Goal: Book appointment/travel/reservation

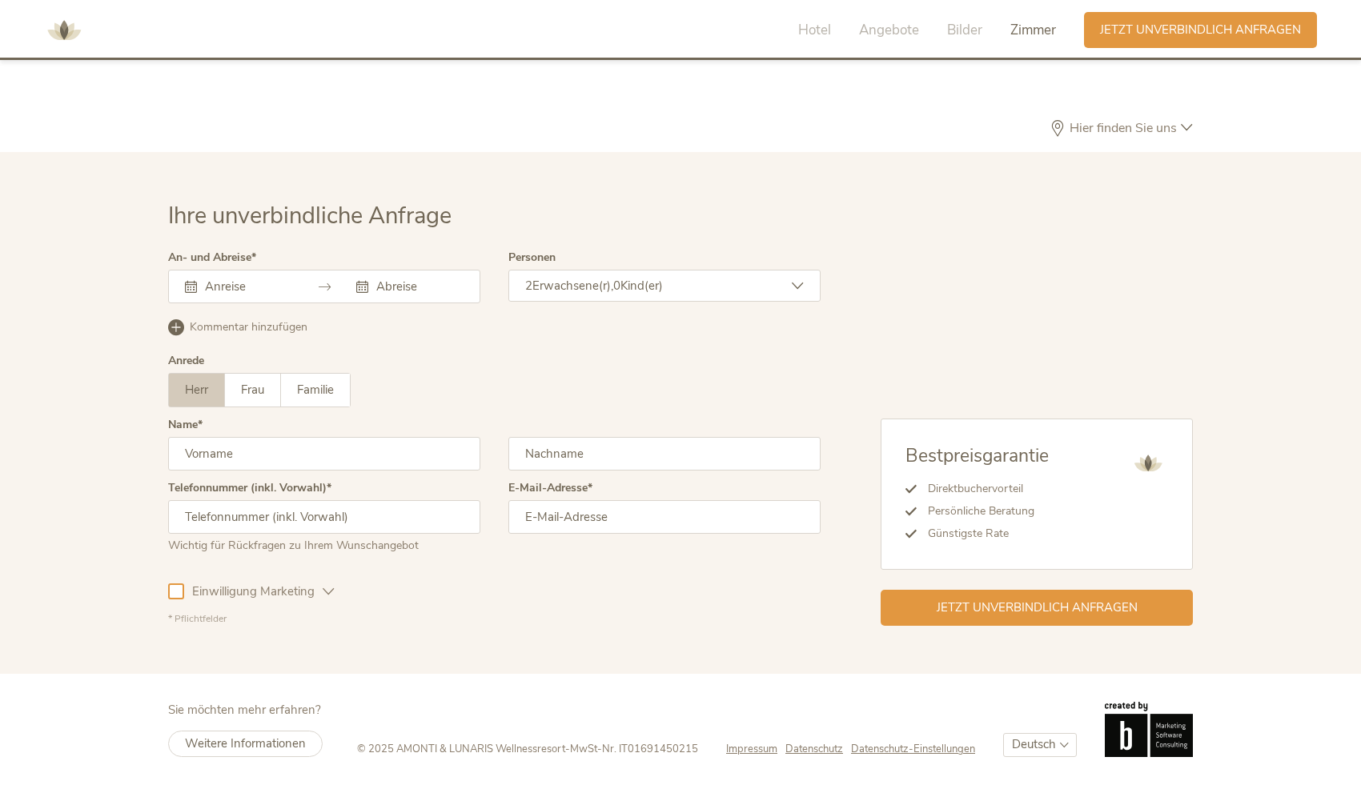
scroll to position [4792, 0]
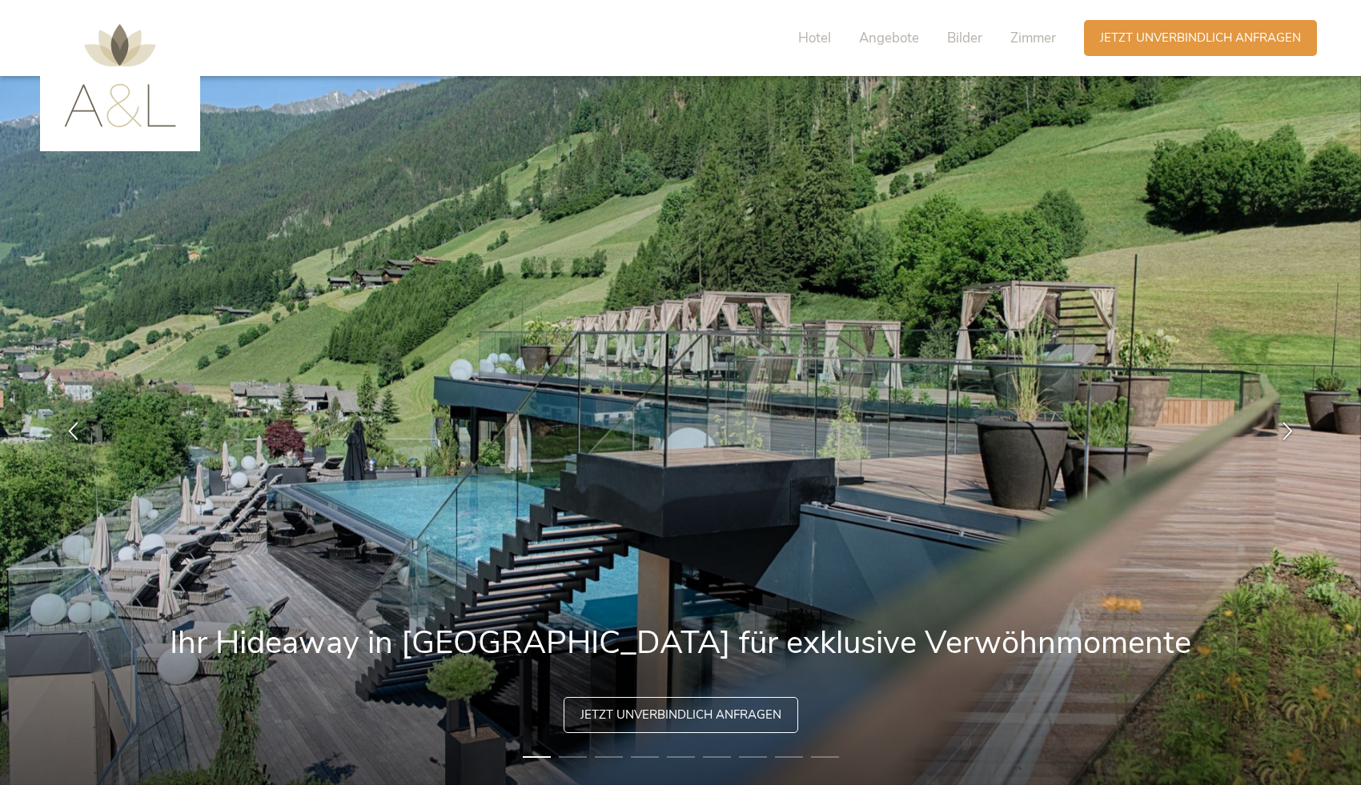
click at [571, 758] on li "2" at bounding box center [573, 757] width 28 height 16
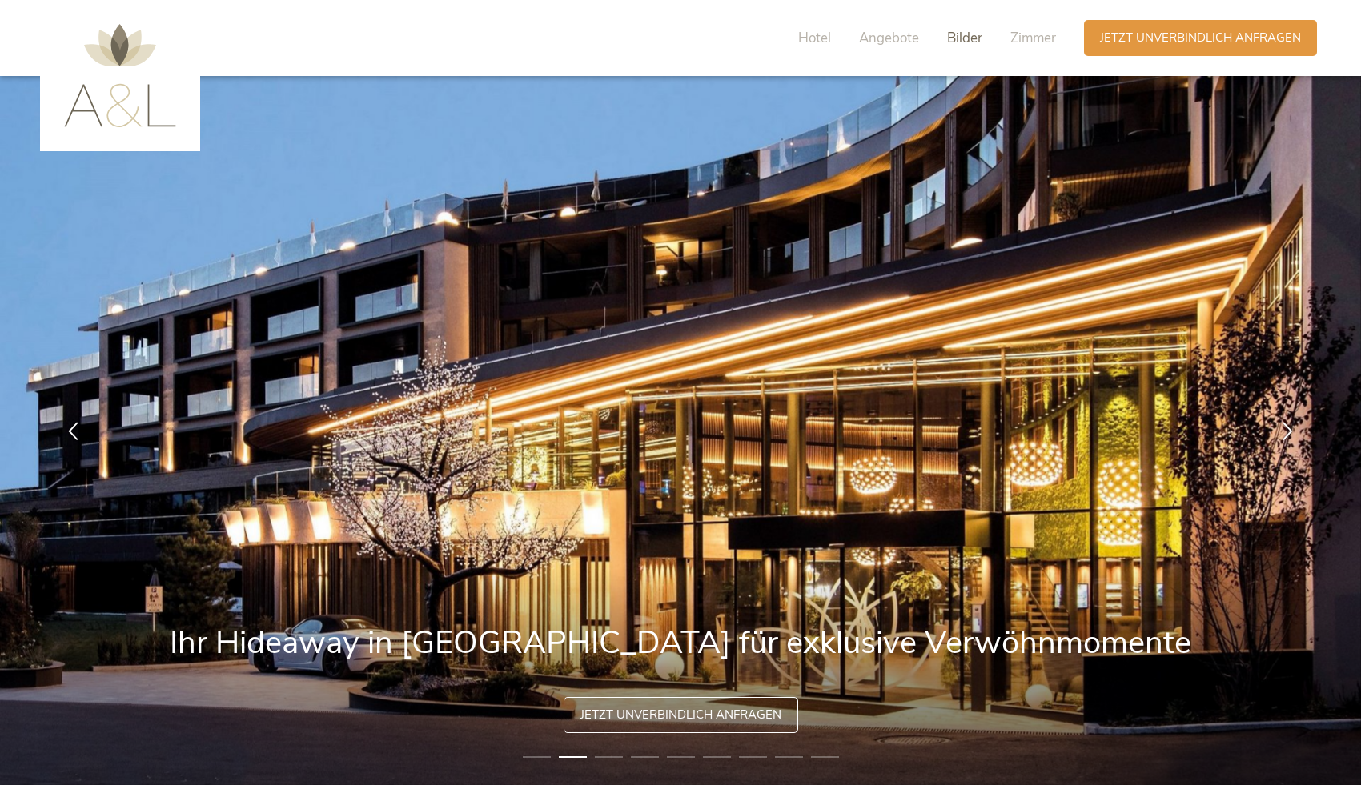
click at [959, 37] on span "Bilder" at bounding box center [964, 38] width 35 height 18
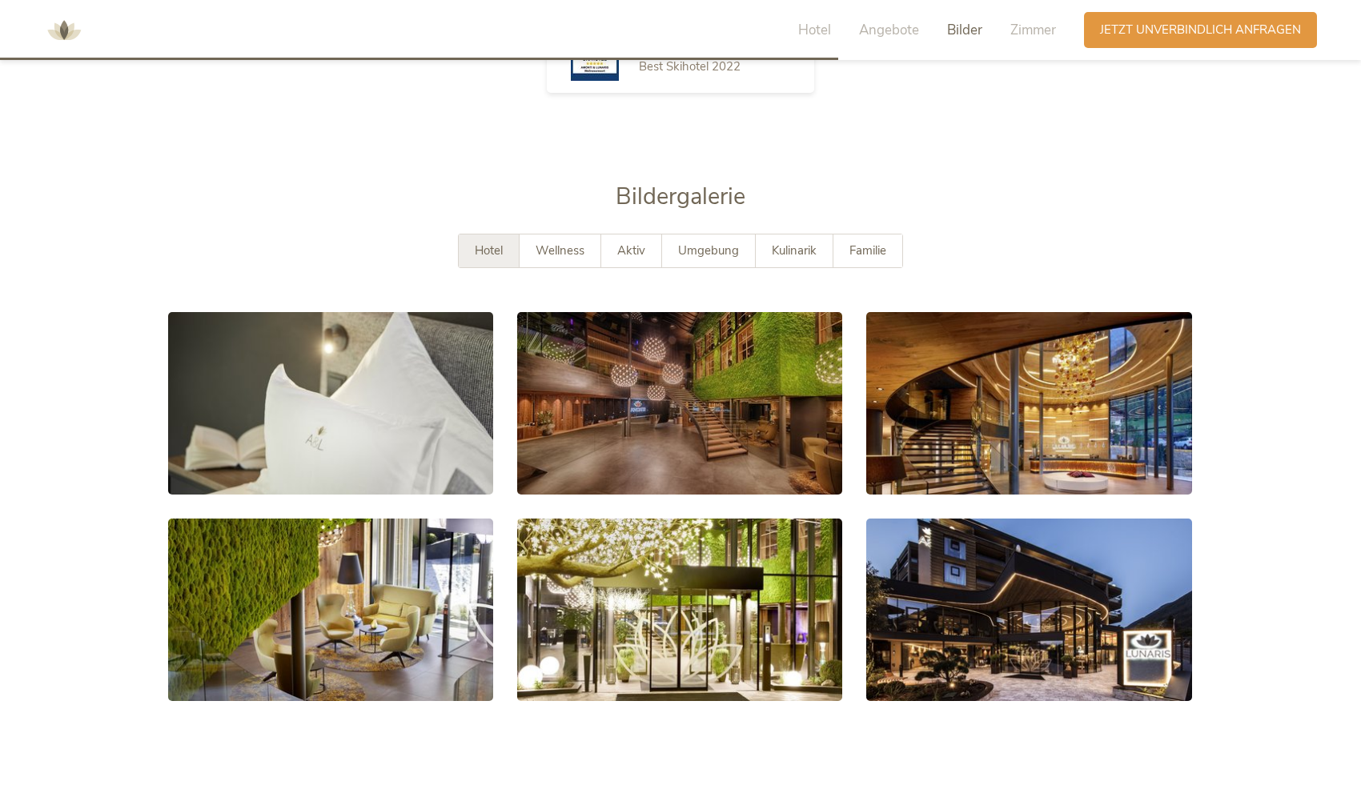
scroll to position [2951, 0]
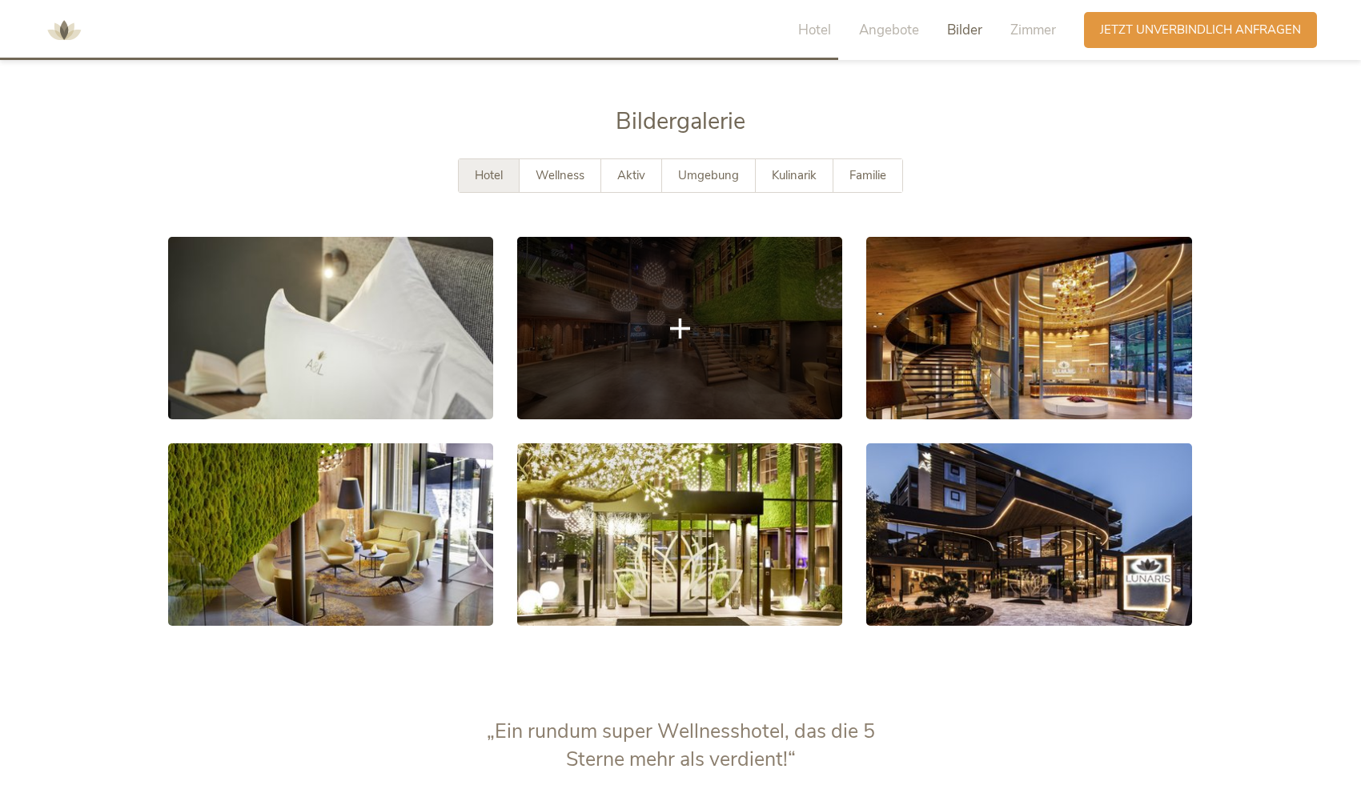
click at [632, 287] on link at bounding box center [679, 328] width 325 height 183
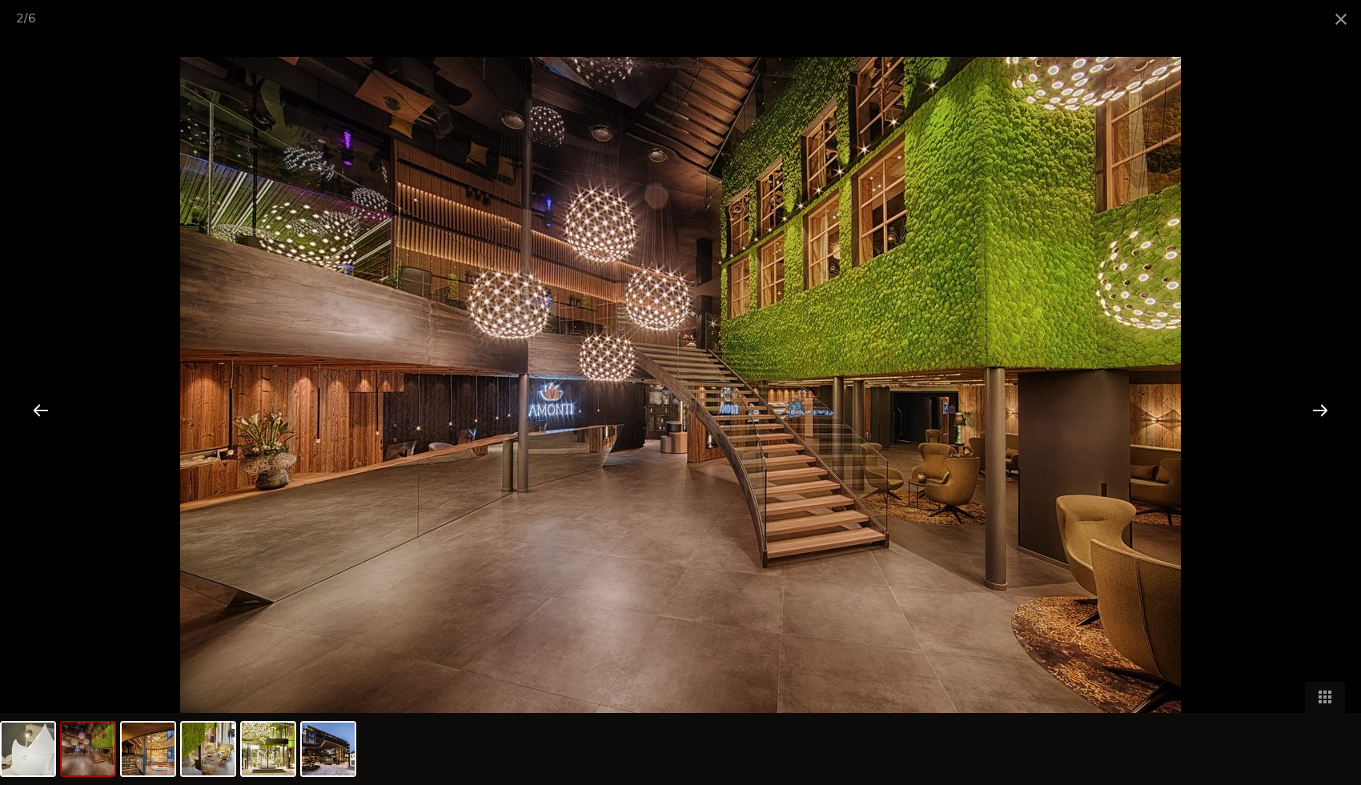
click at [1314, 409] on div at bounding box center [1320, 410] width 50 height 50
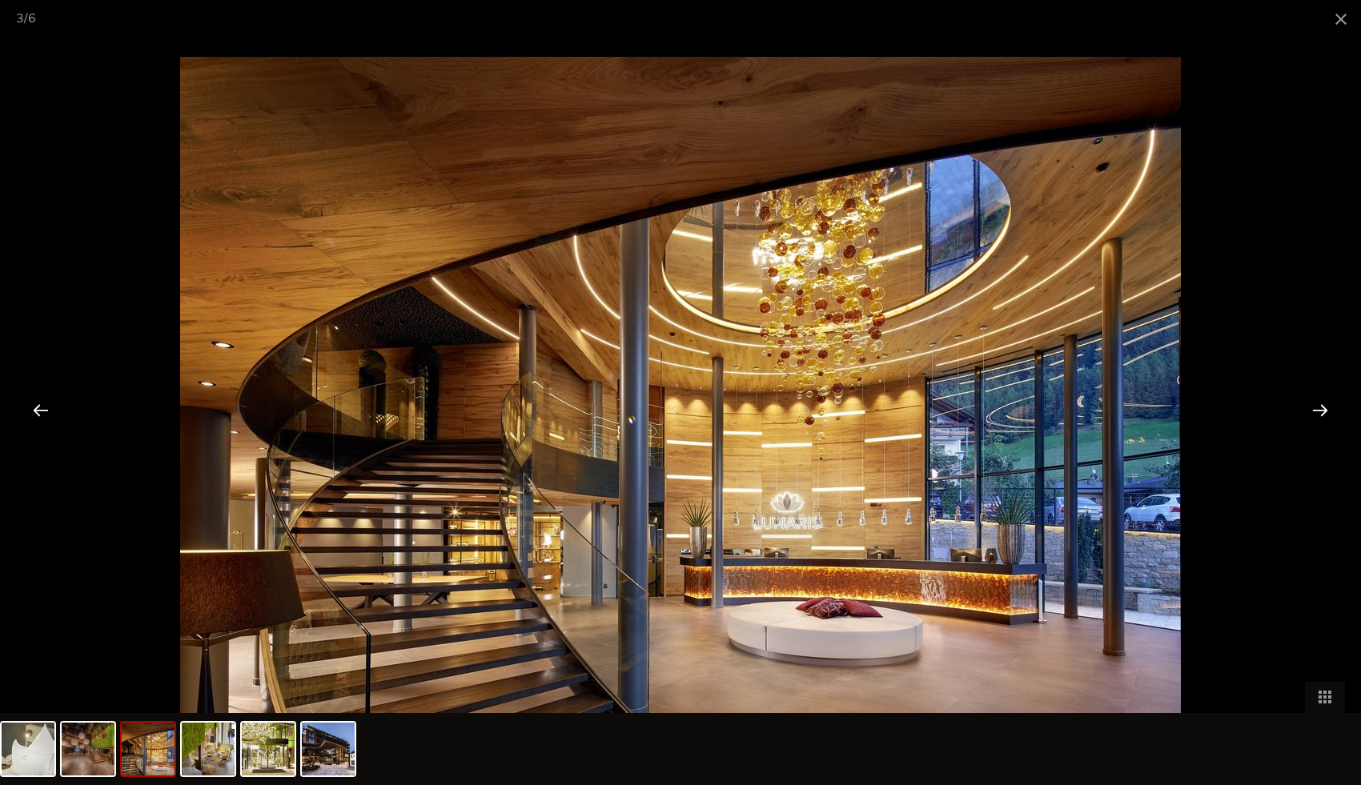
click at [1314, 409] on div at bounding box center [1320, 410] width 50 height 50
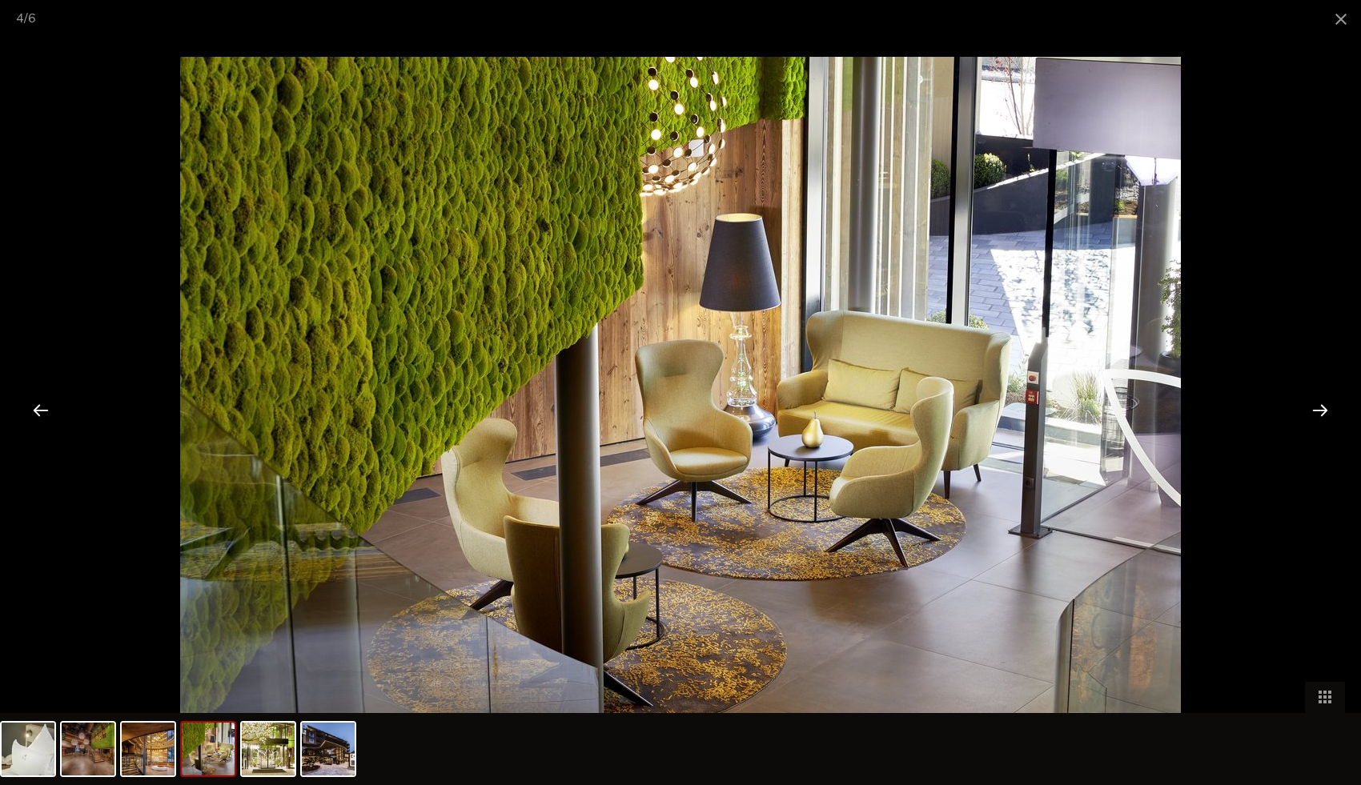
click at [1314, 408] on div at bounding box center [1320, 410] width 50 height 50
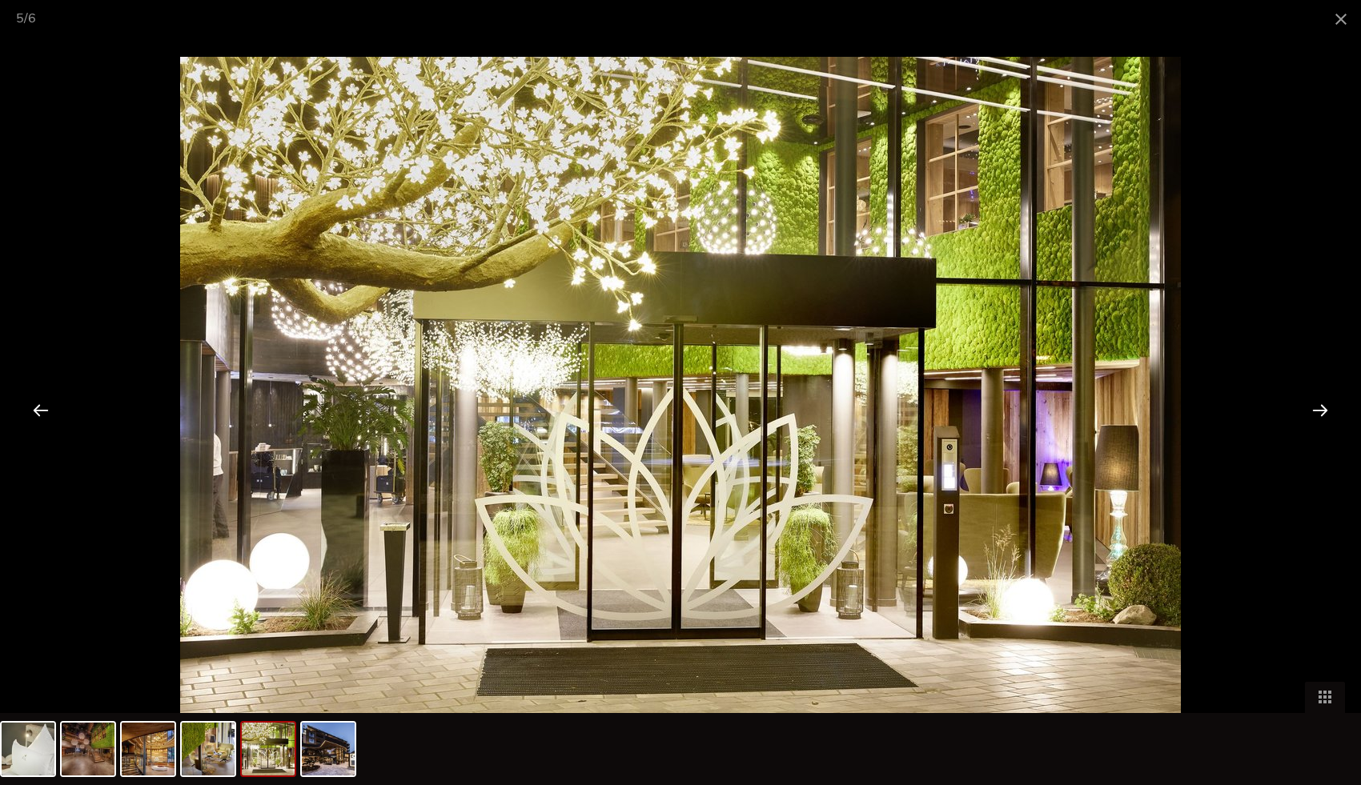
click at [1314, 408] on div at bounding box center [1320, 410] width 50 height 50
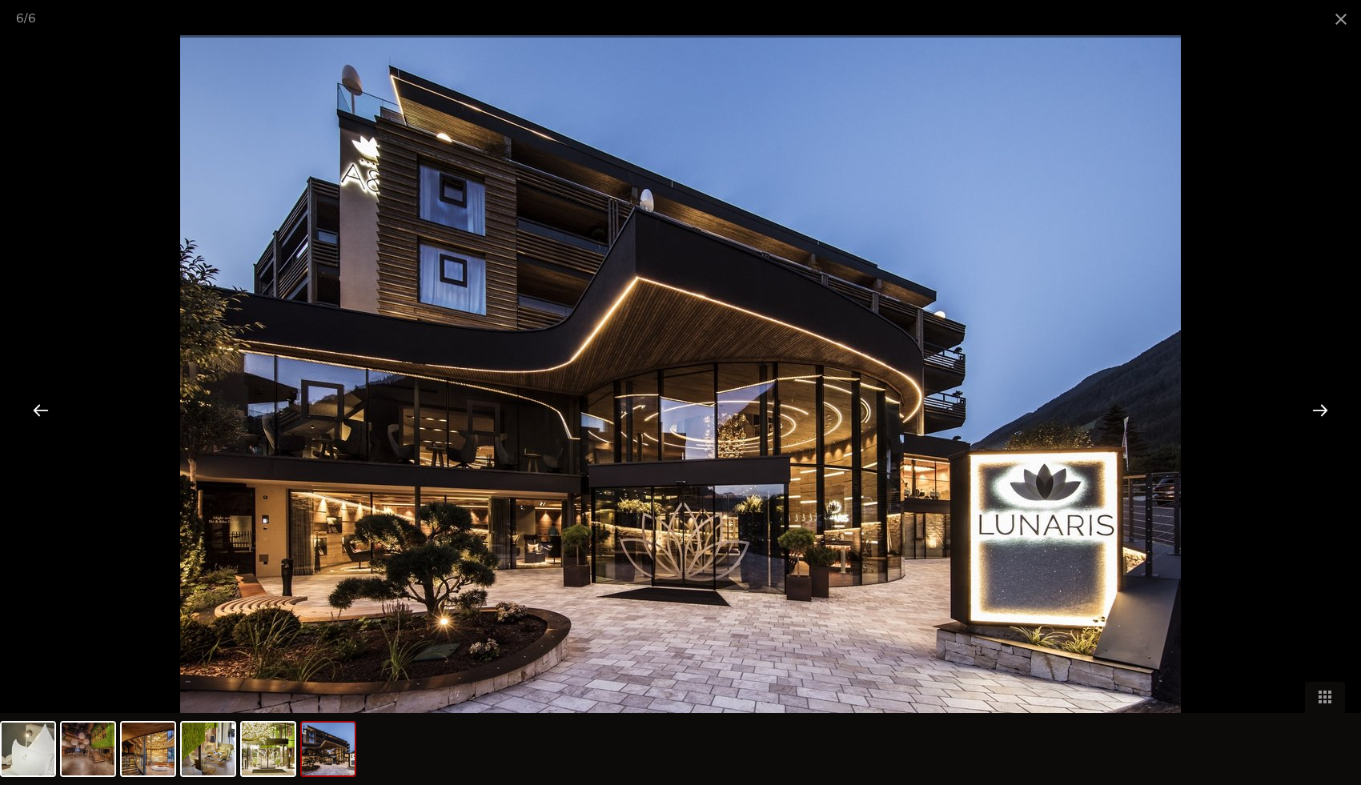
click at [1314, 408] on div at bounding box center [1320, 410] width 50 height 50
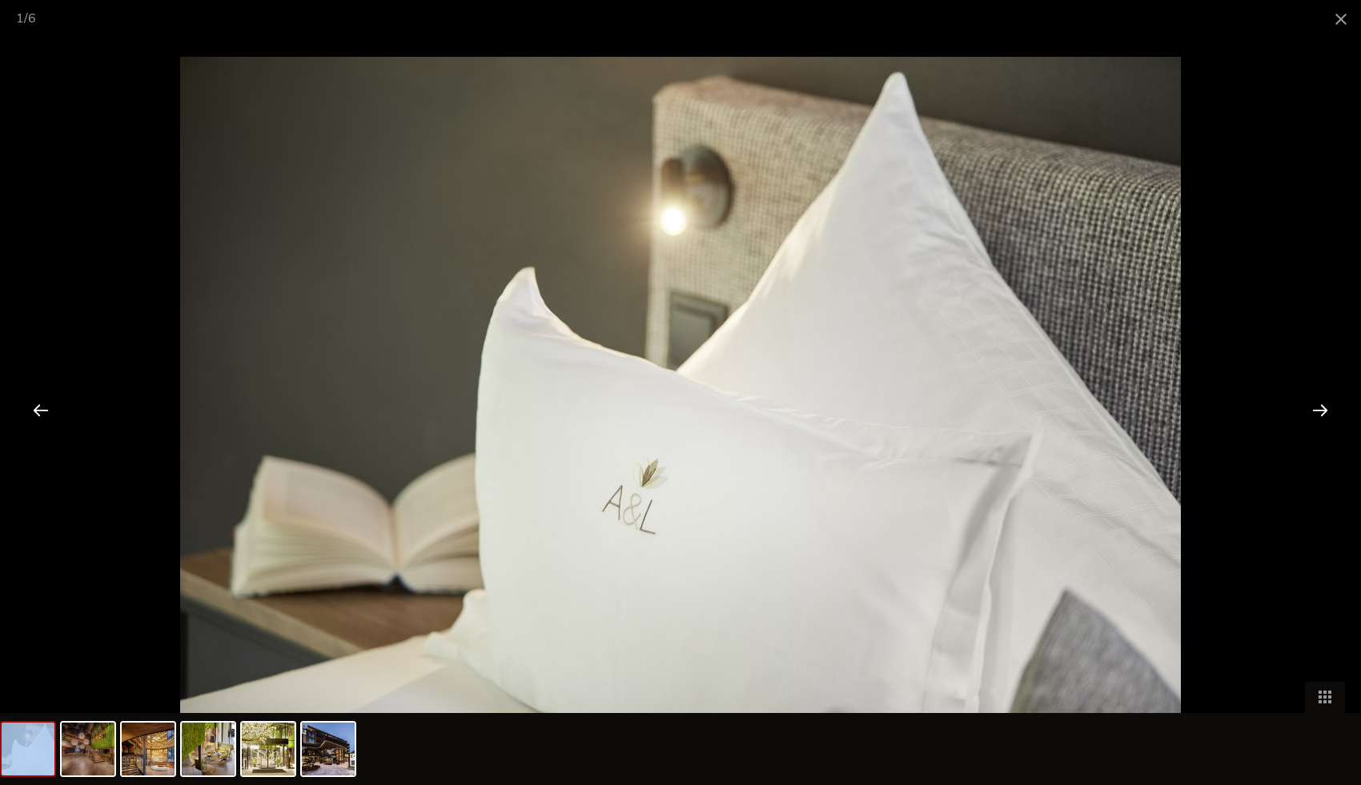
click at [1314, 408] on div at bounding box center [1320, 410] width 50 height 50
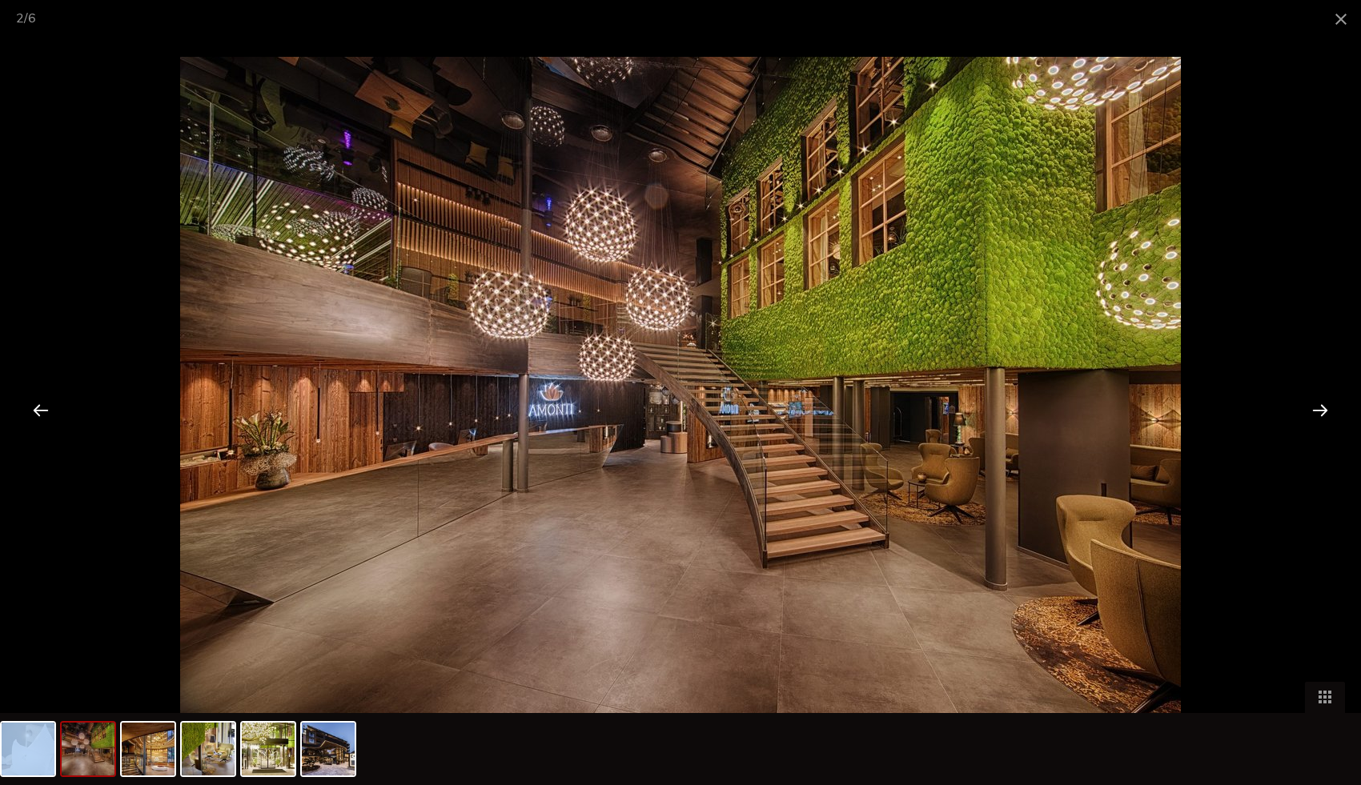
click at [1314, 408] on div at bounding box center [1320, 410] width 50 height 50
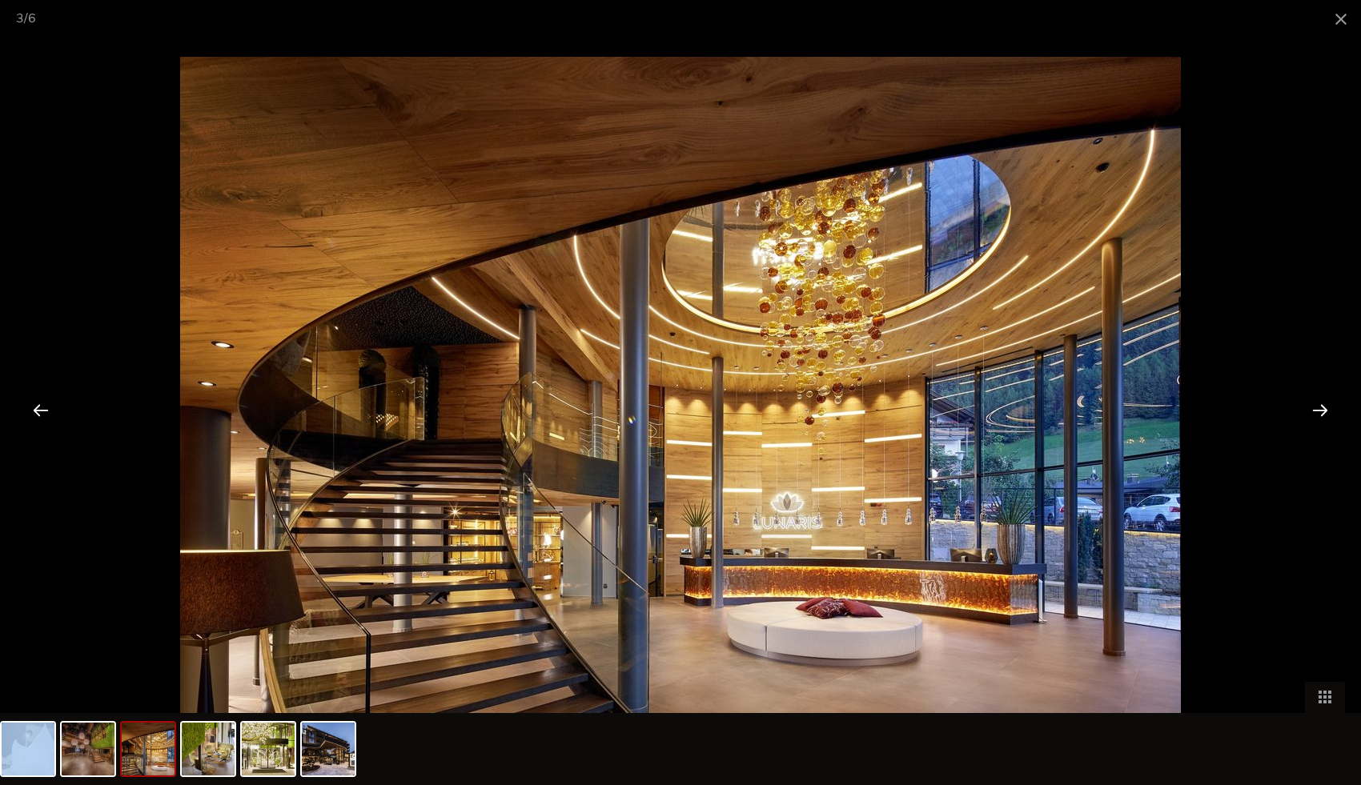
click at [1314, 408] on div at bounding box center [1320, 410] width 50 height 50
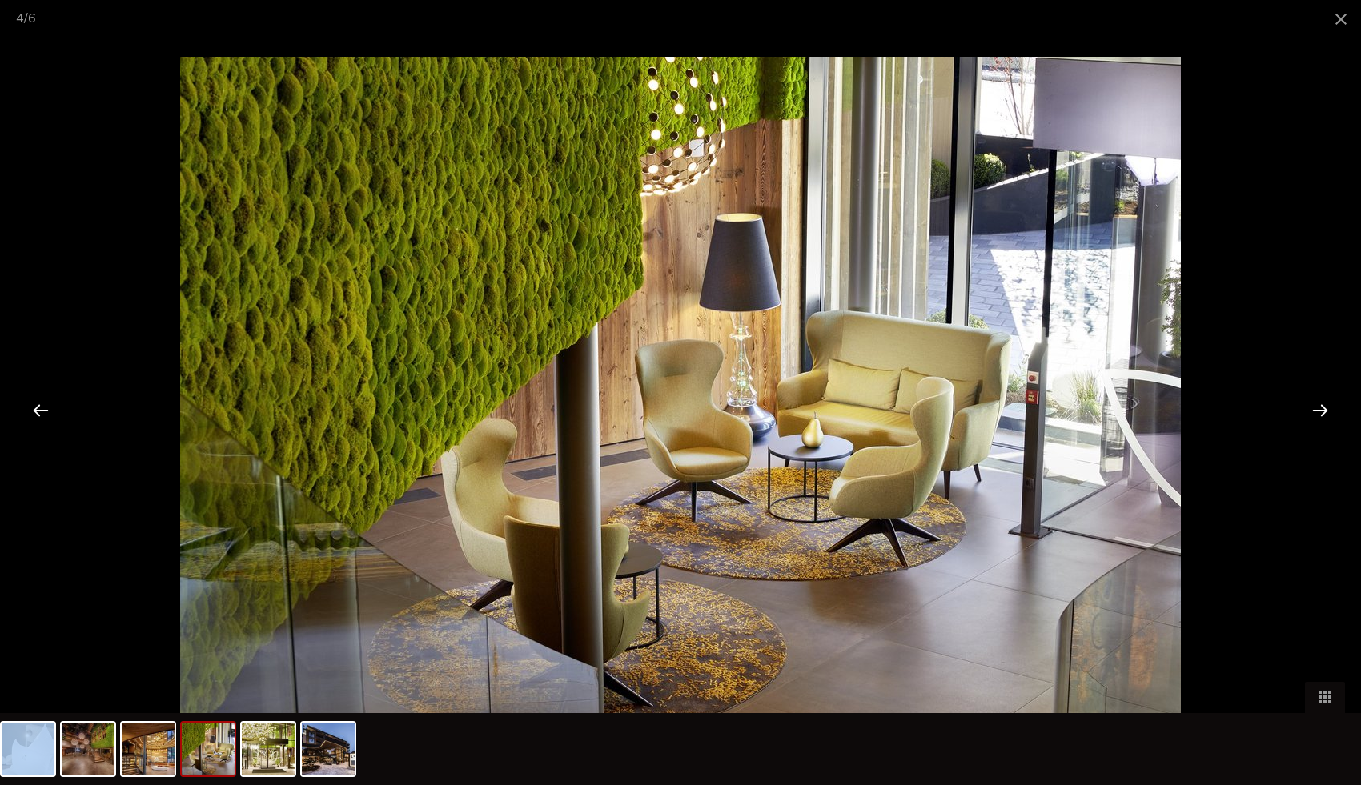
click at [1314, 408] on div at bounding box center [1320, 410] width 50 height 50
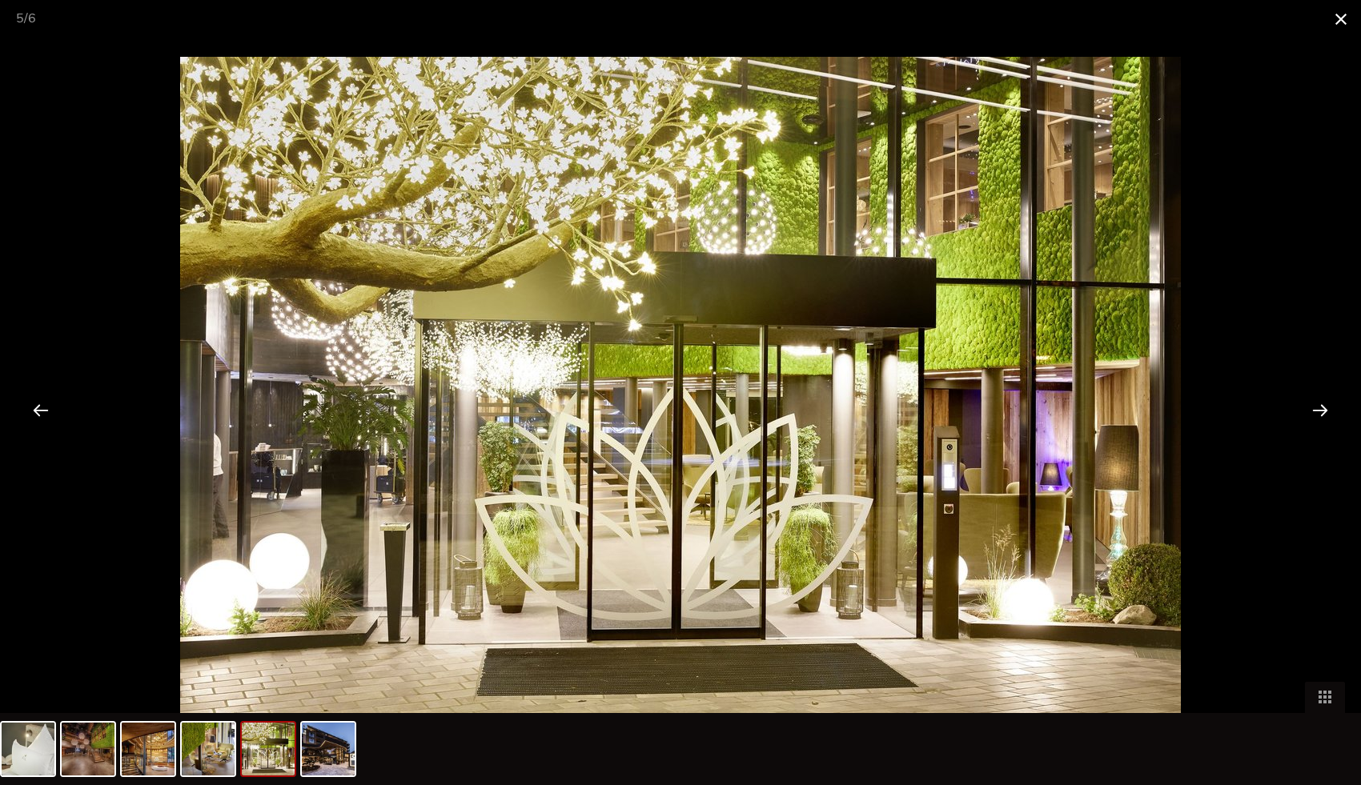
click at [1341, 16] on span at bounding box center [1341, 19] width 40 height 38
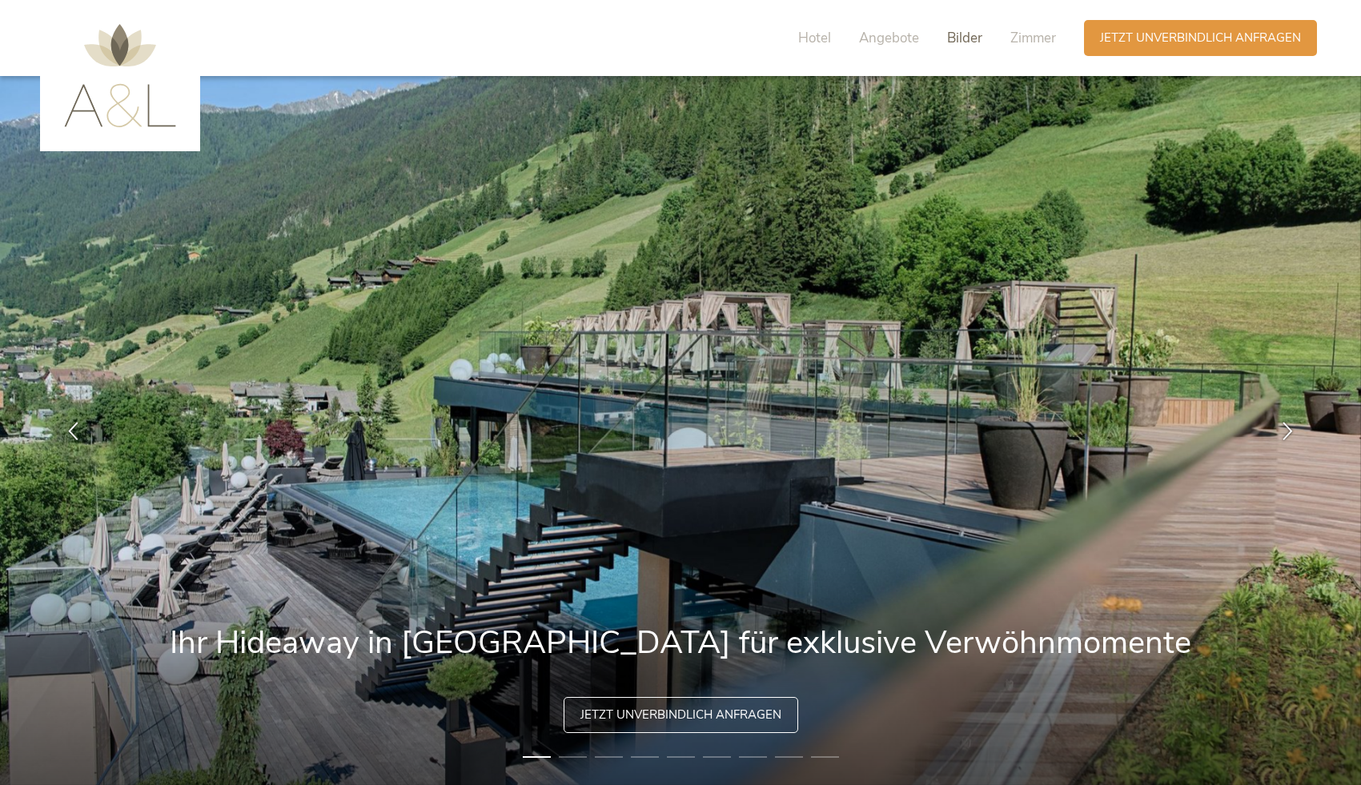
click at [951, 36] on span "Bilder" at bounding box center [964, 38] width 35 height 18
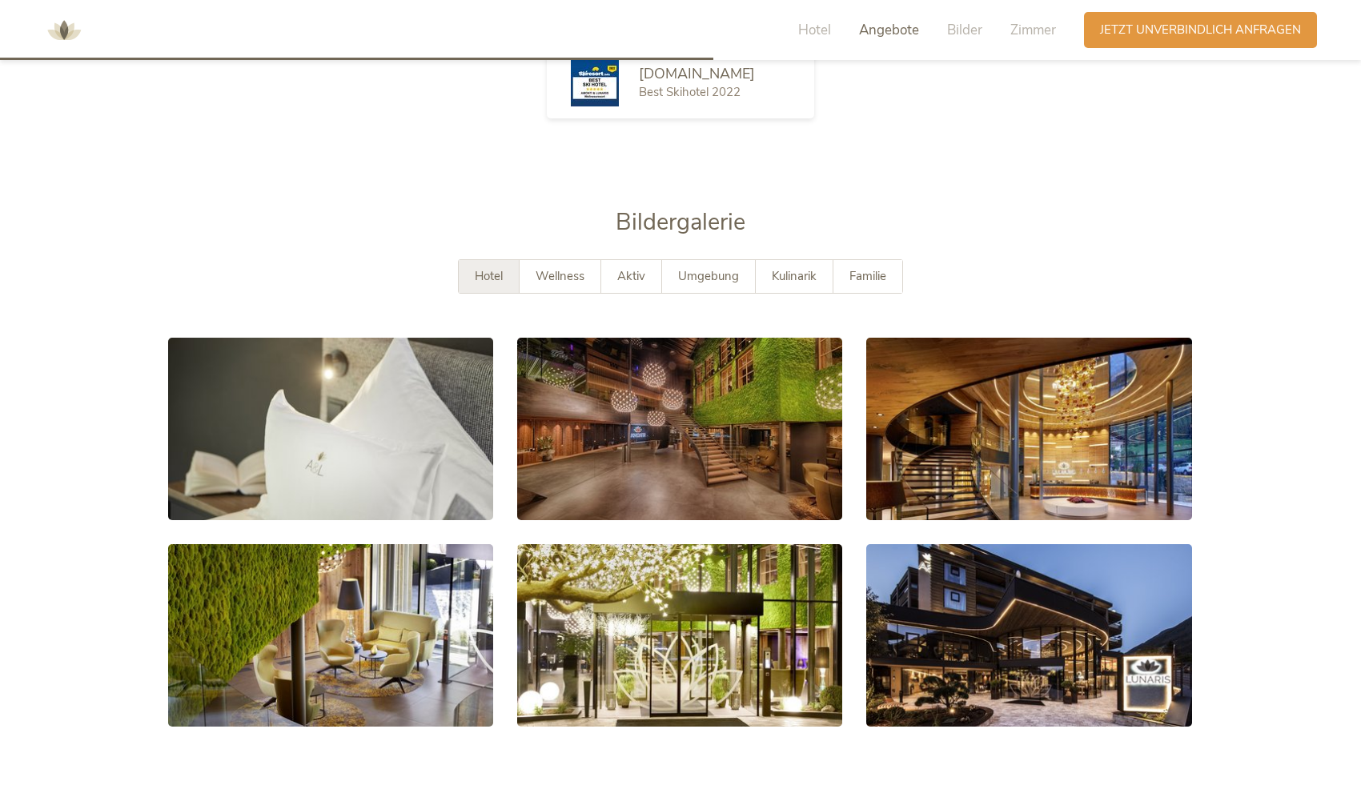
scroll to position [2951, 0]
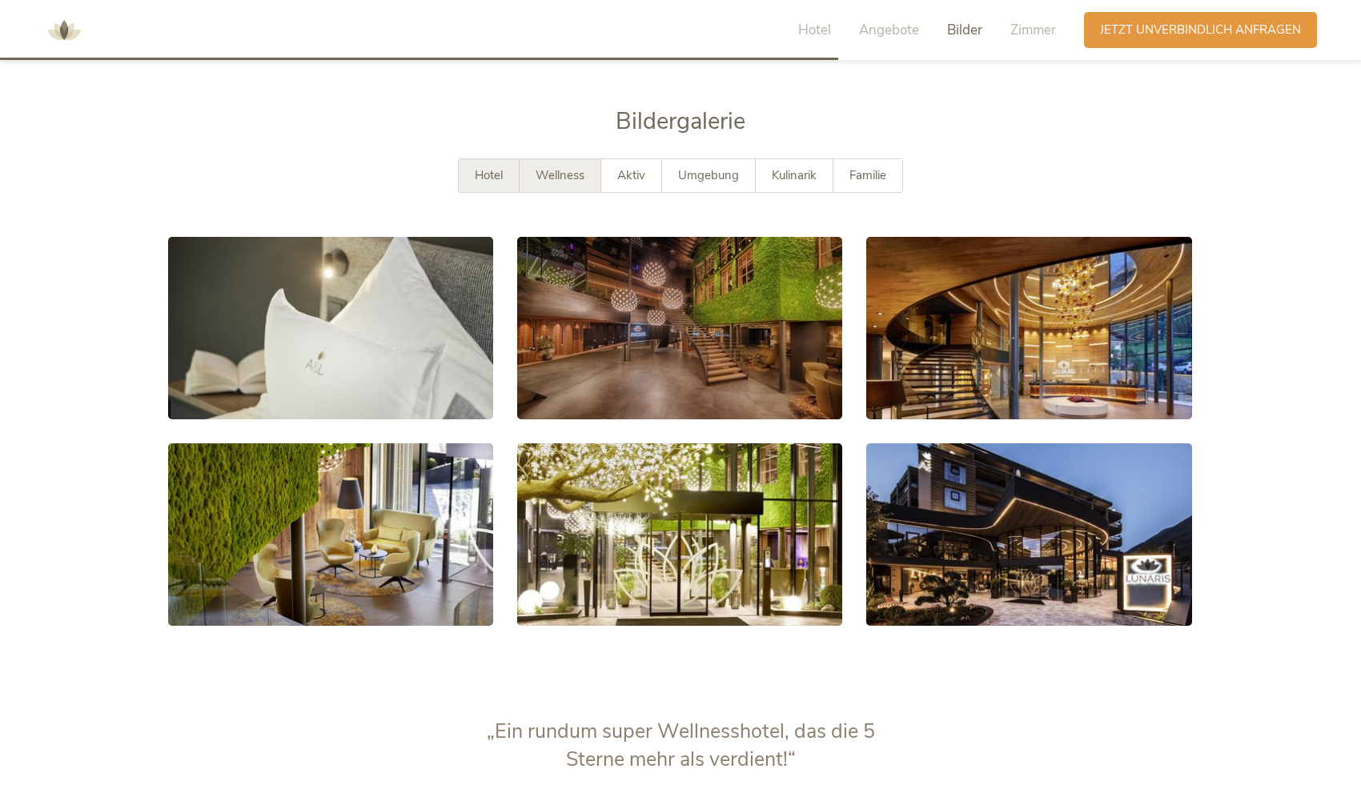
click at [580, 167] on span "Wellness" at bounding box center [560, 175] width 49 height 16
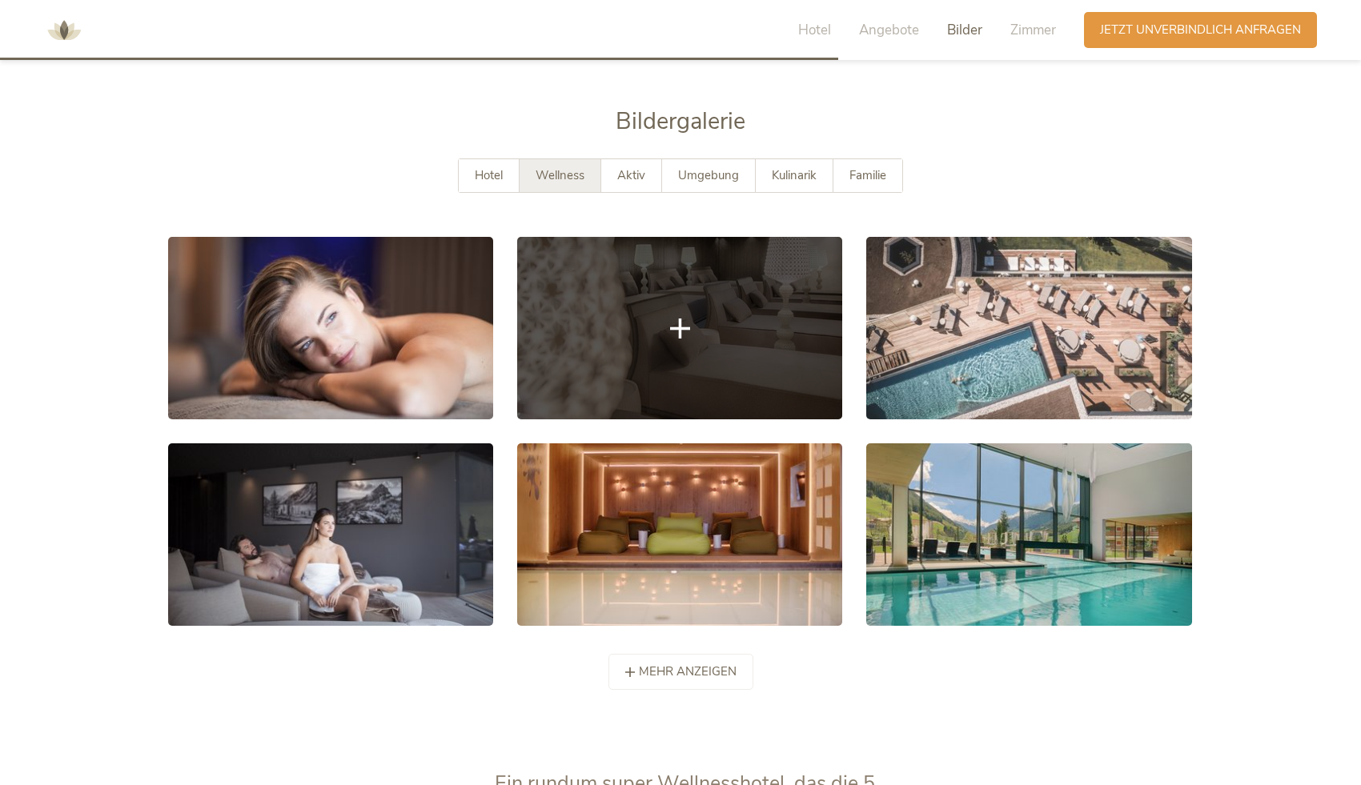
click at [732, 307] on link at bounding box center [679, 328] width 325 height 183
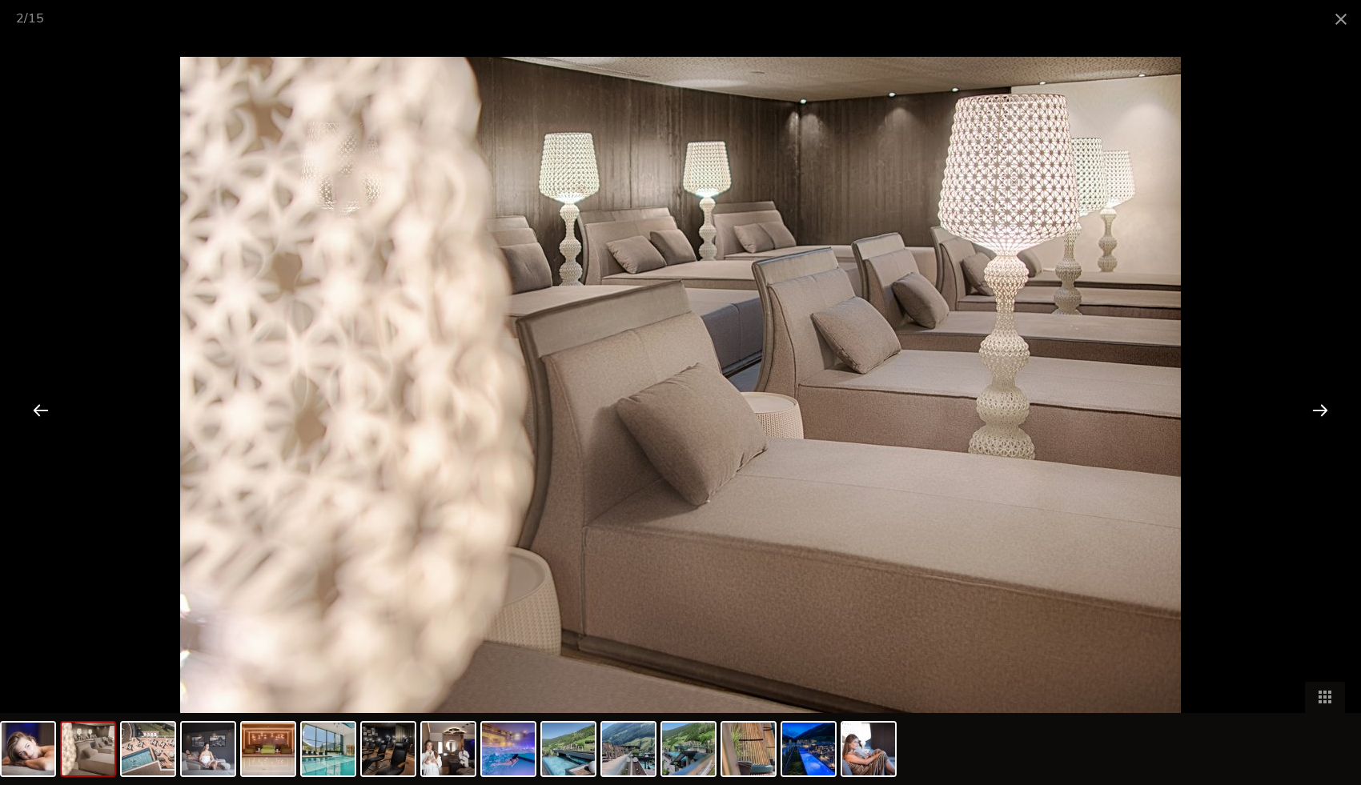
click at [1298, 403] on div at bounding box center [1320, 410] width 50 height 50
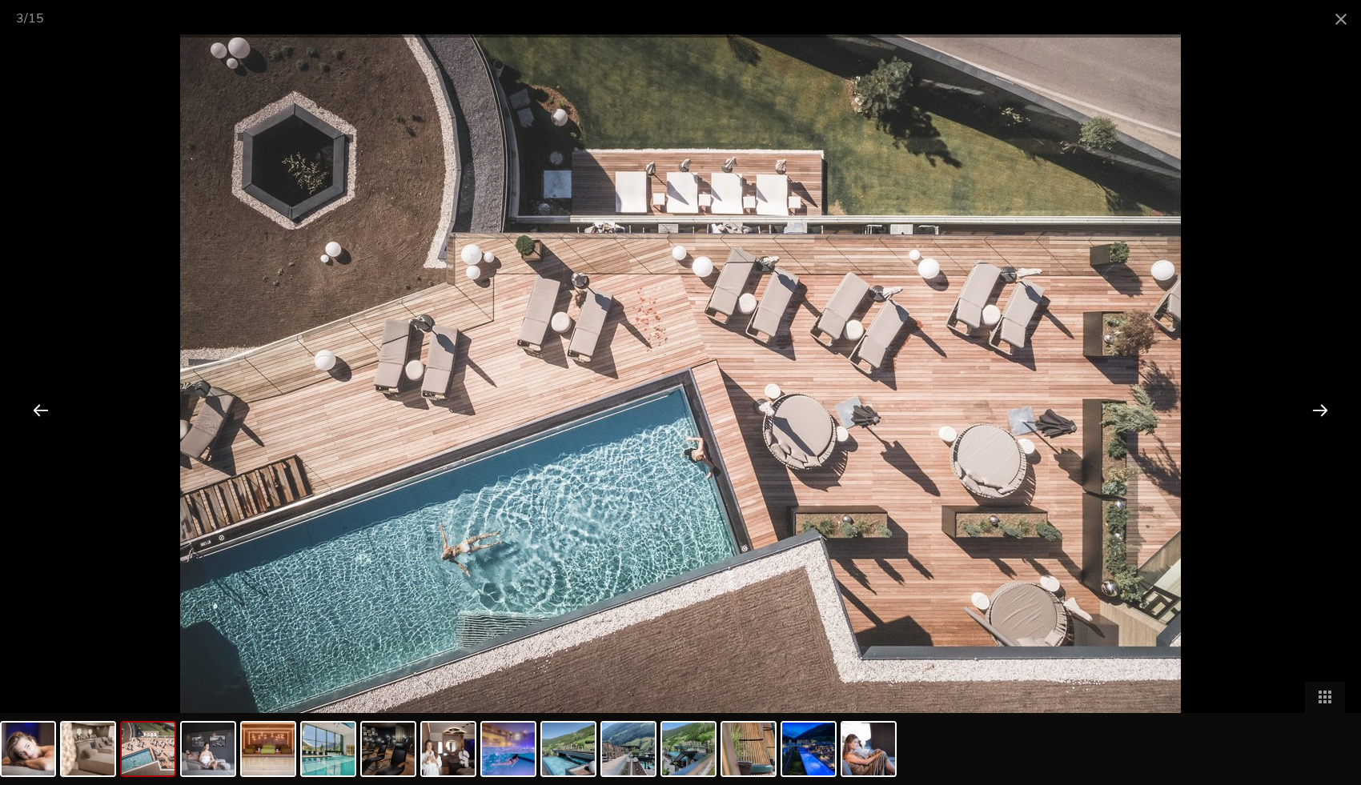
click at [1298, 403] on div at bounding box center [1320, 410] width 50 height 50
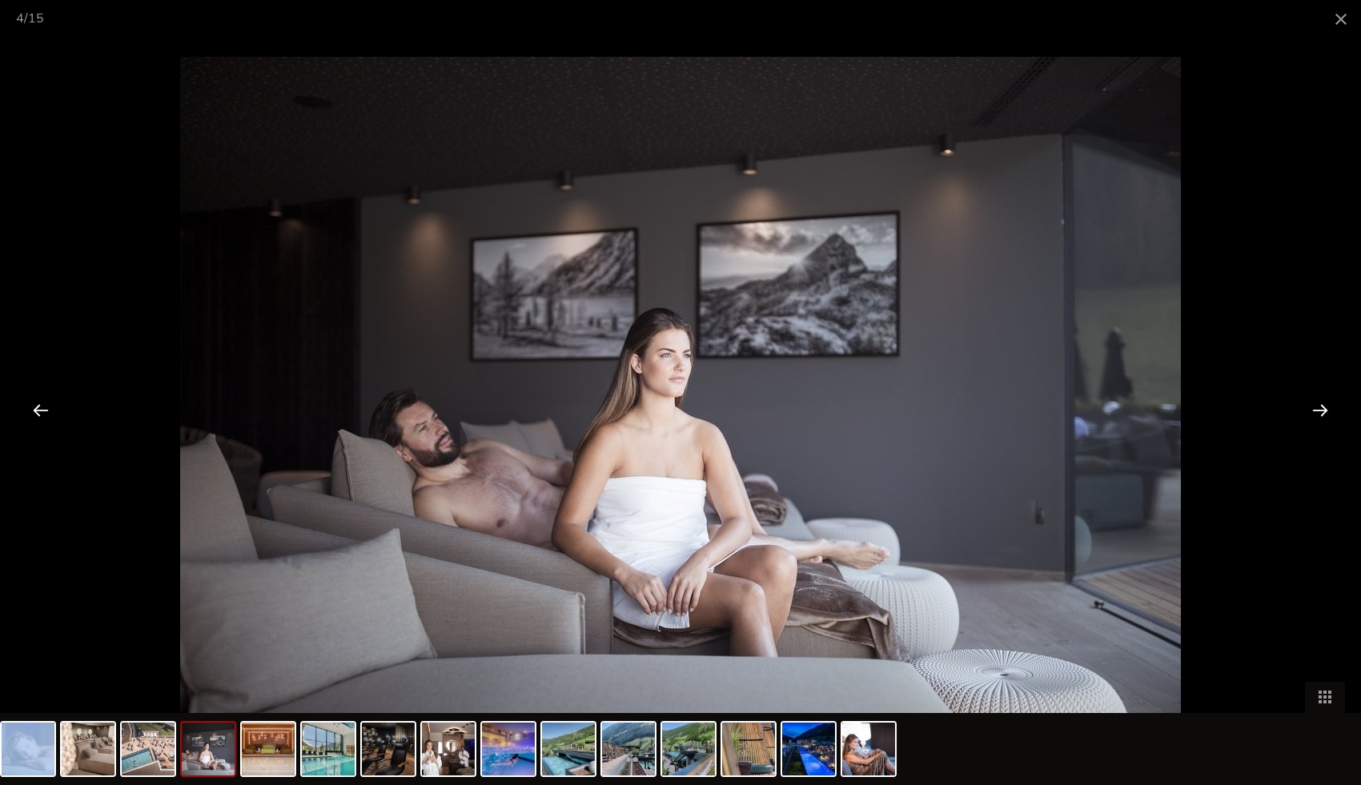
click at [1298, 402] on div at bounding box center [1320, 410] width 50 height 50
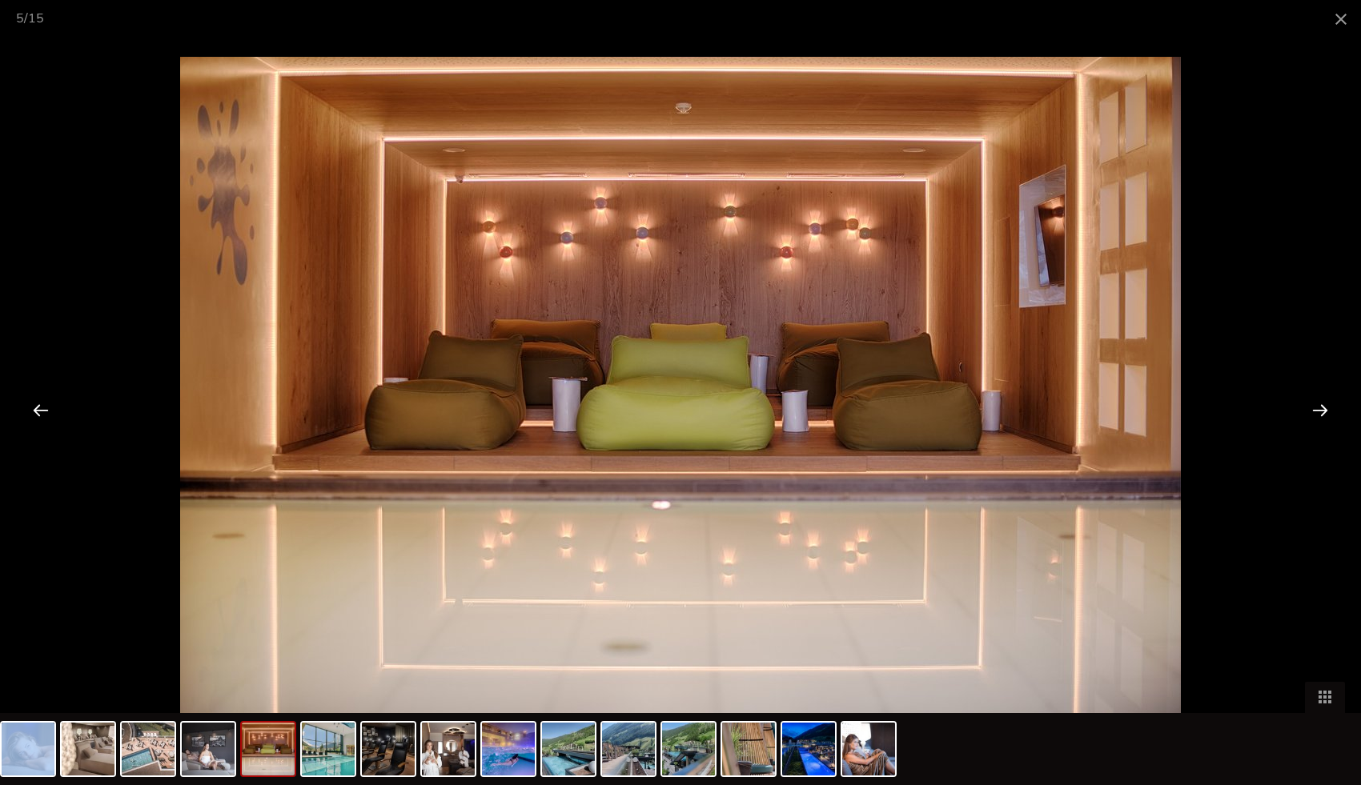
click at [1298, 402] on div at bounding box center [1320, 410] width 50 height 50
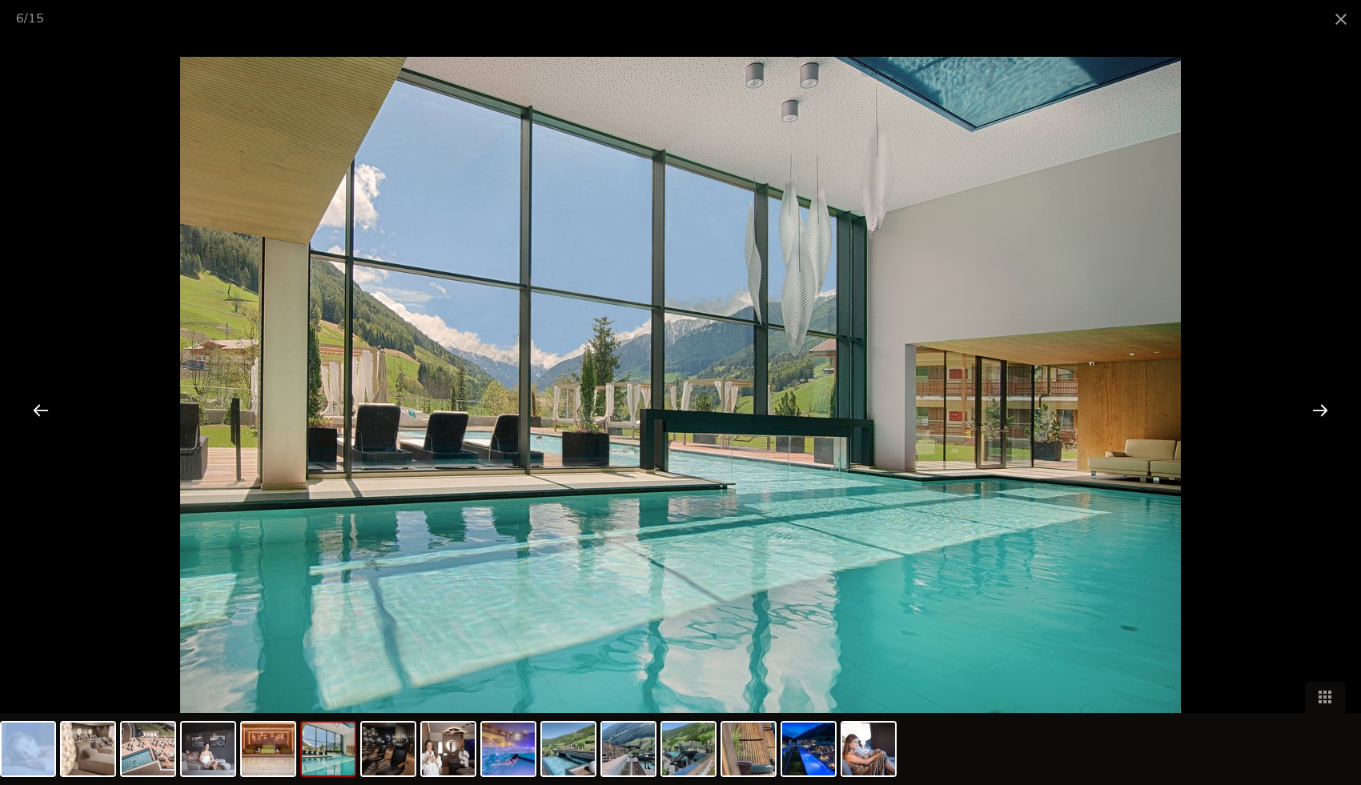
click at [1298, 402] on div at bounding box center [1320, 410] width 50 height 50
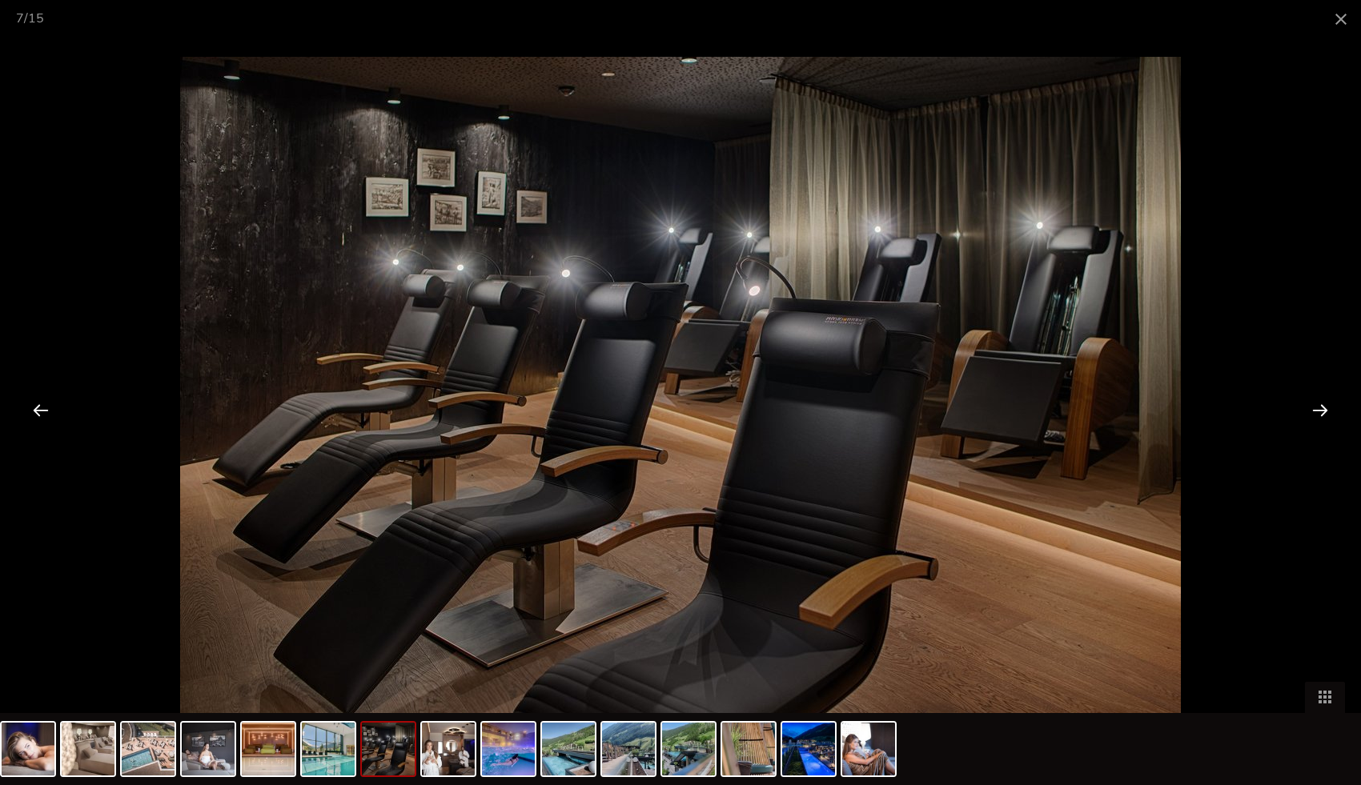
click at [1298, 401] on div at bounding box center [1320, 410] width 50 height 50
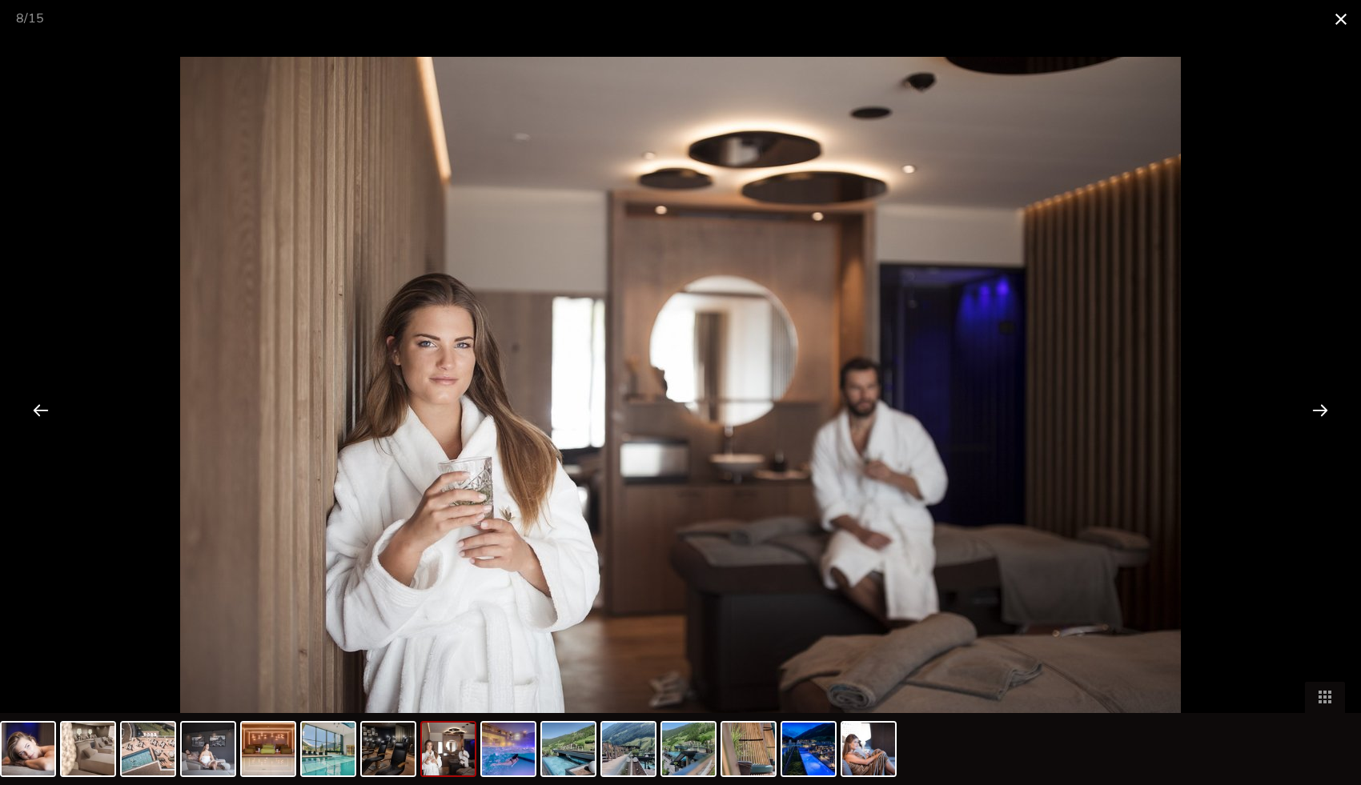
click at [1332, 20] on span at bounding box center [1341, 19] width 40 height 38
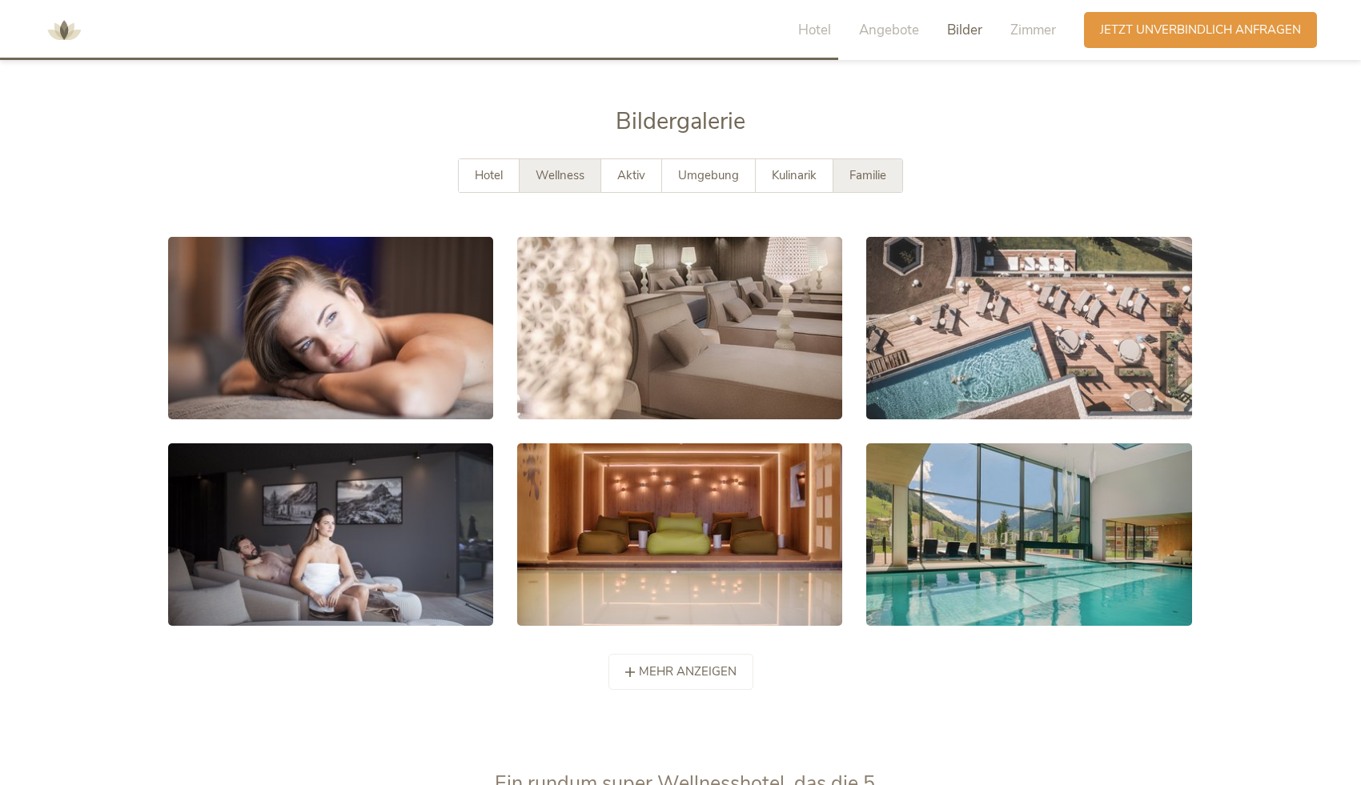
click at [875, 167] on span "Familie" at bounding box center [867, 175] width 37 height 16
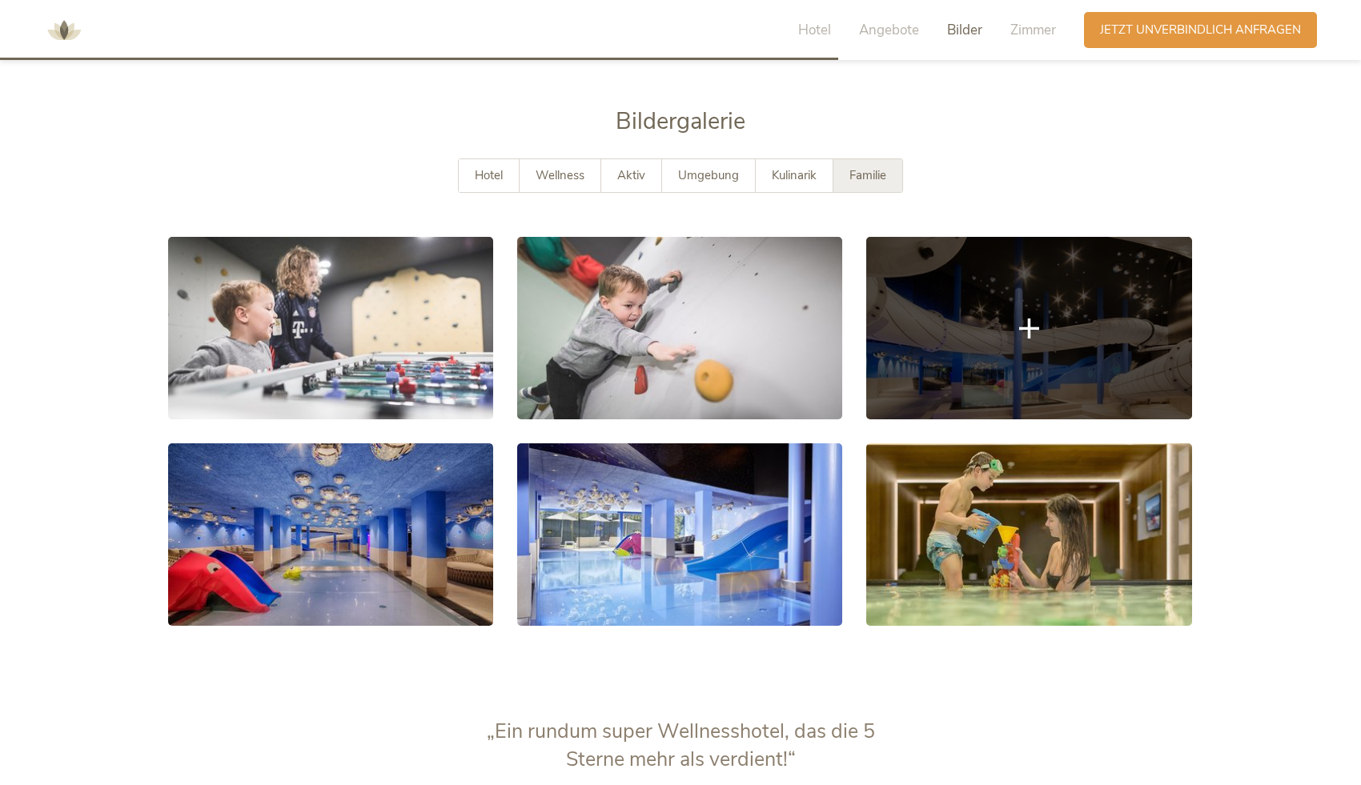
click at [944, 259] on link at bounding box center [1028, 328] width 325 height 183
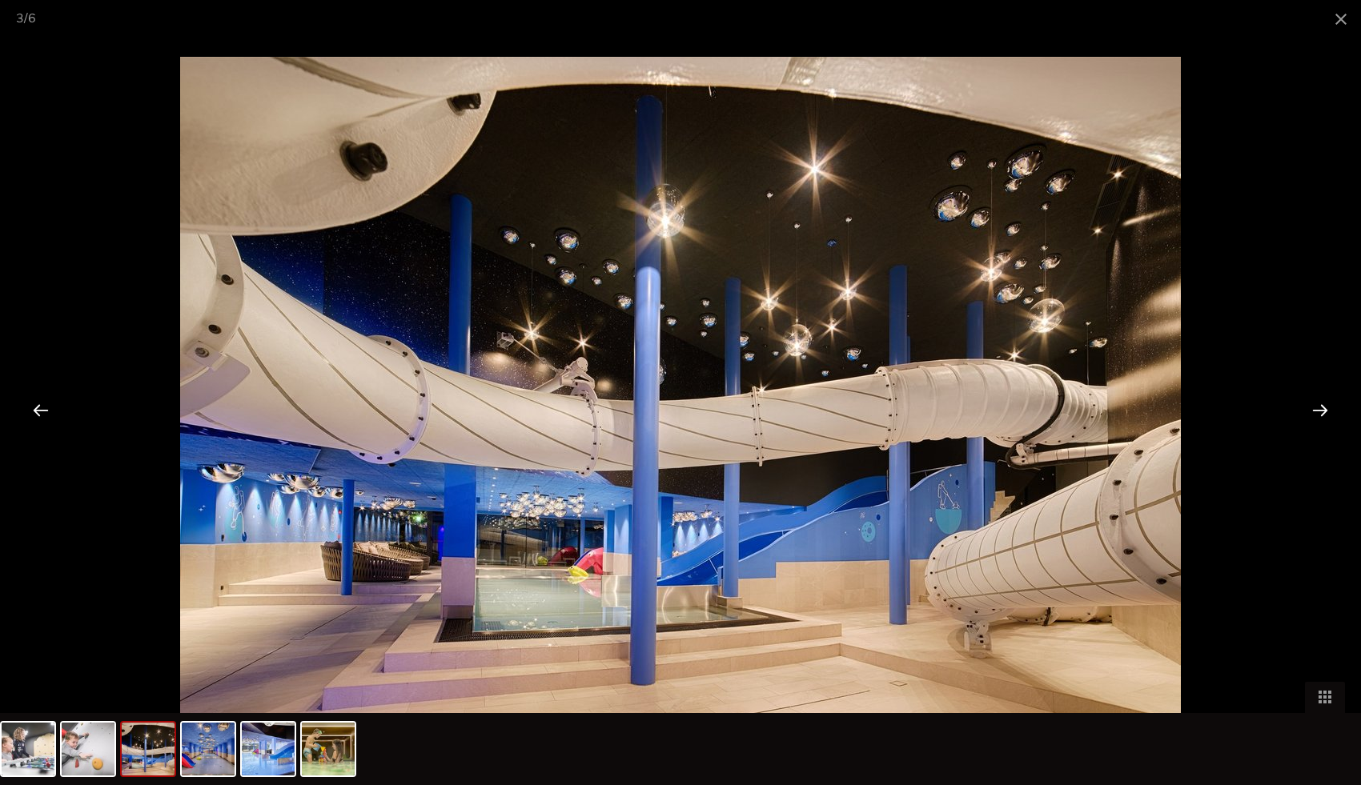
click at [1319, 410] on div at bounding box center [1320, 410] width 50 height 50
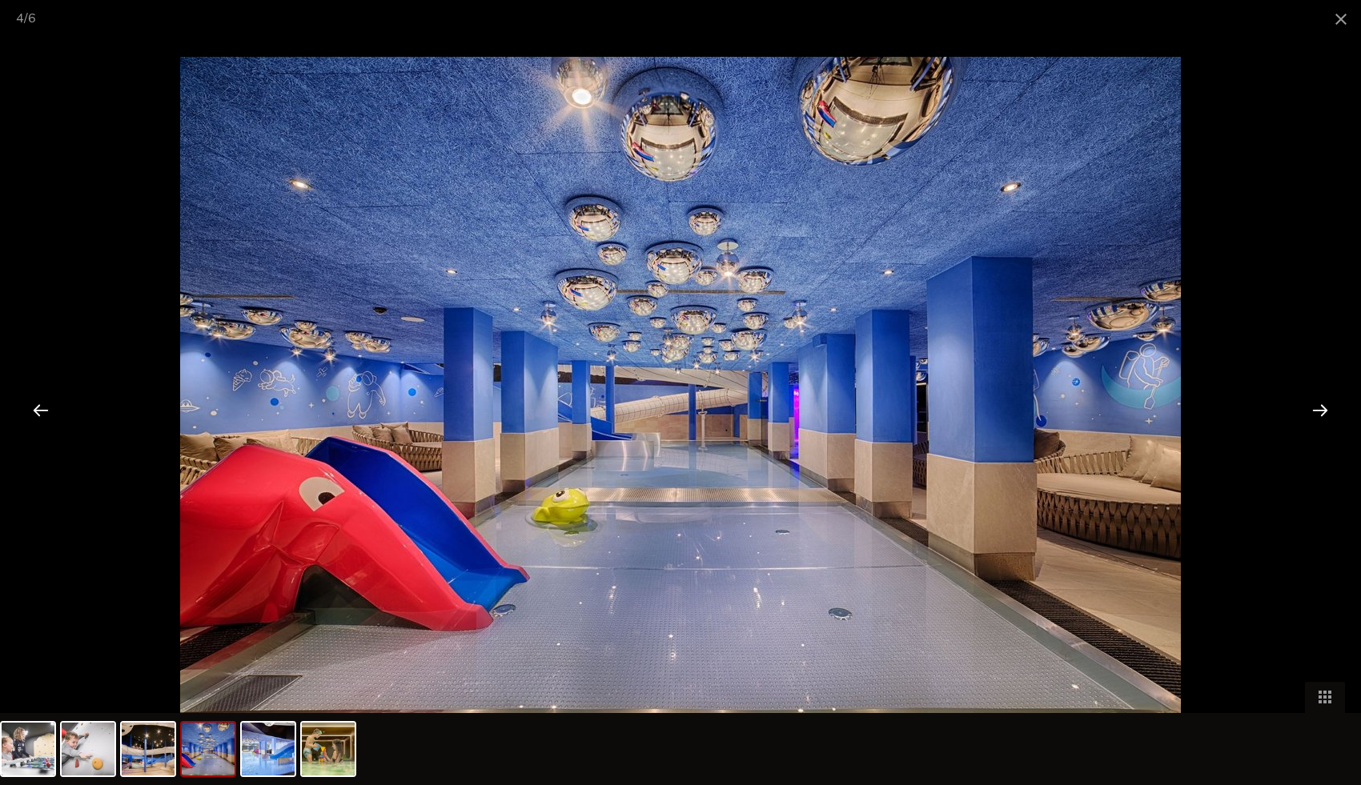
click at [1319, 411] on div at bounding box center [1320, 410] width 50 height 50
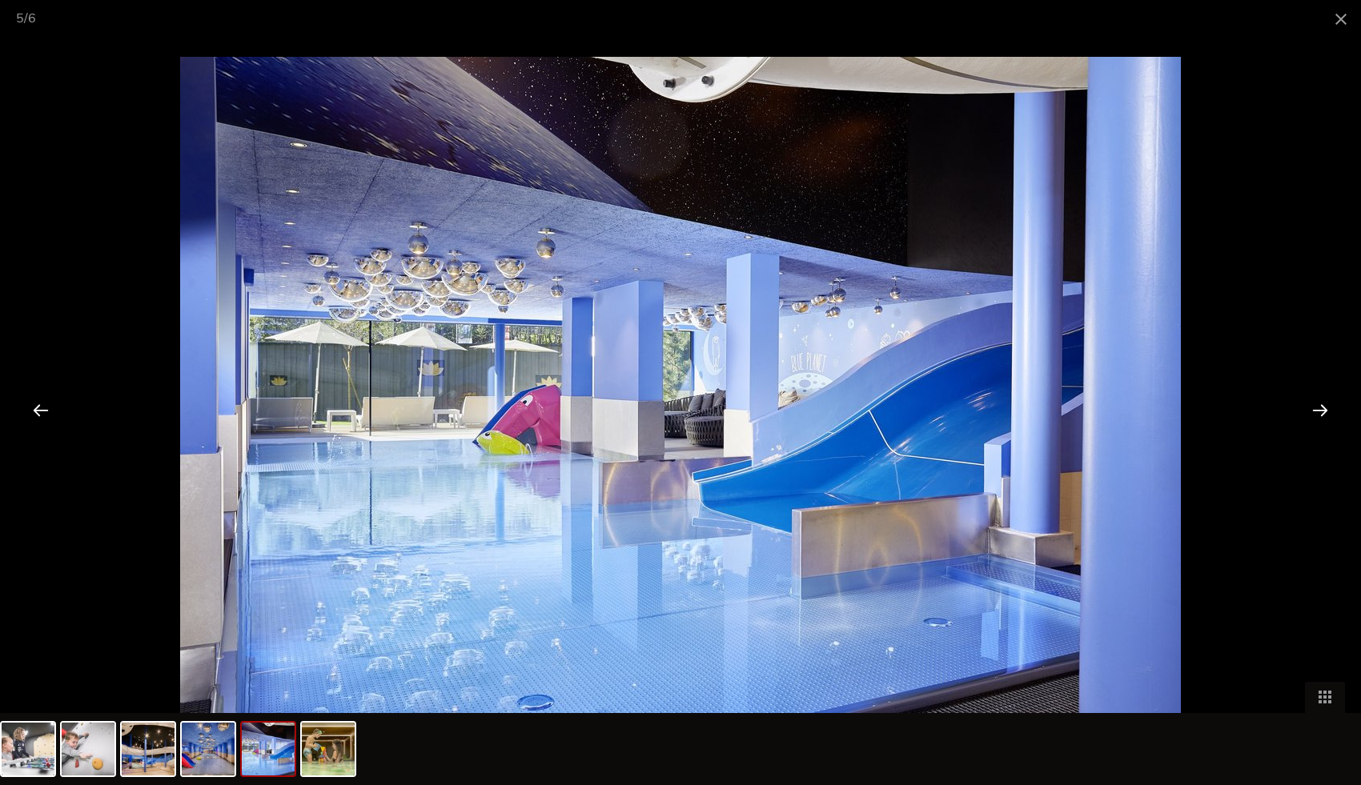
click at [1319, 411] on div at bounding box center [1320, 410] width 50 height 50
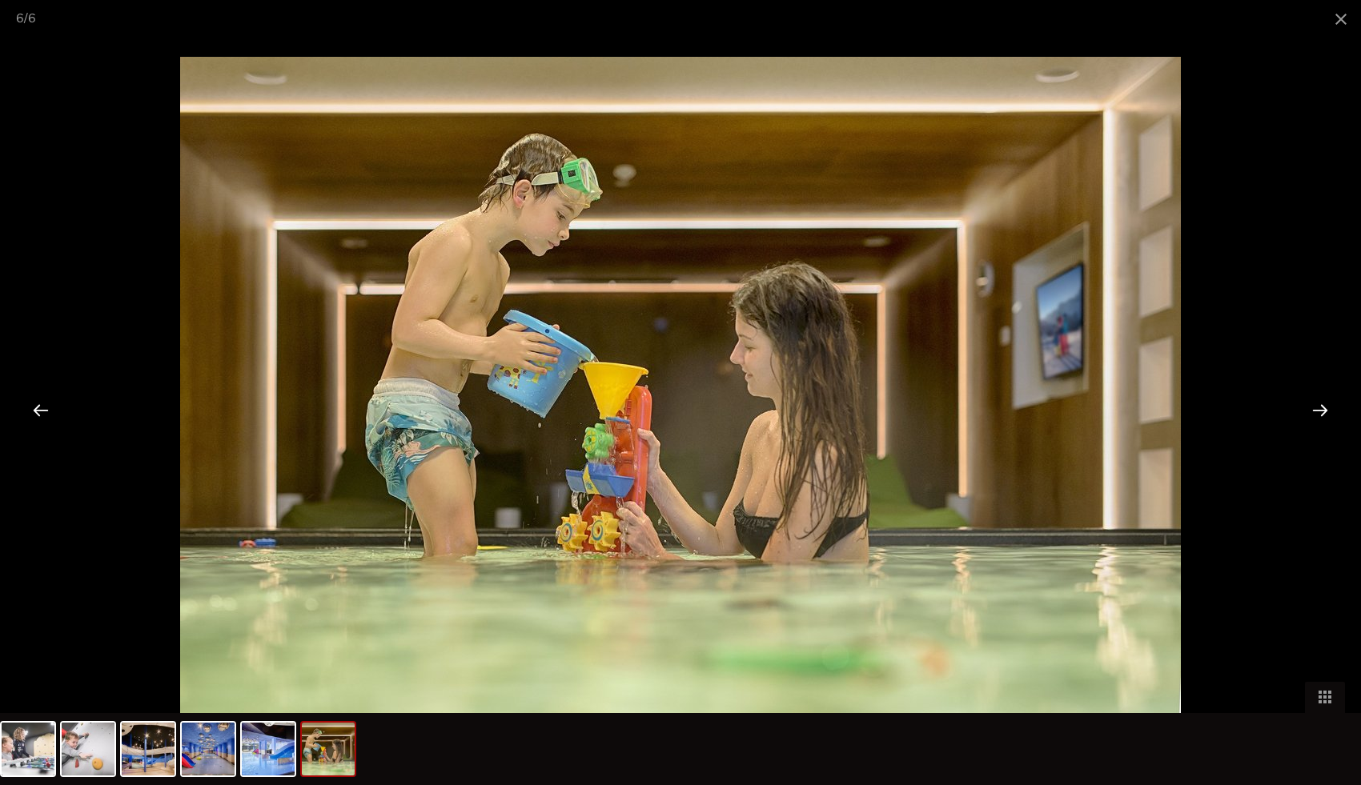
click at [1319, 411] on div at bounding box center [1320, 410] width 50 height 50
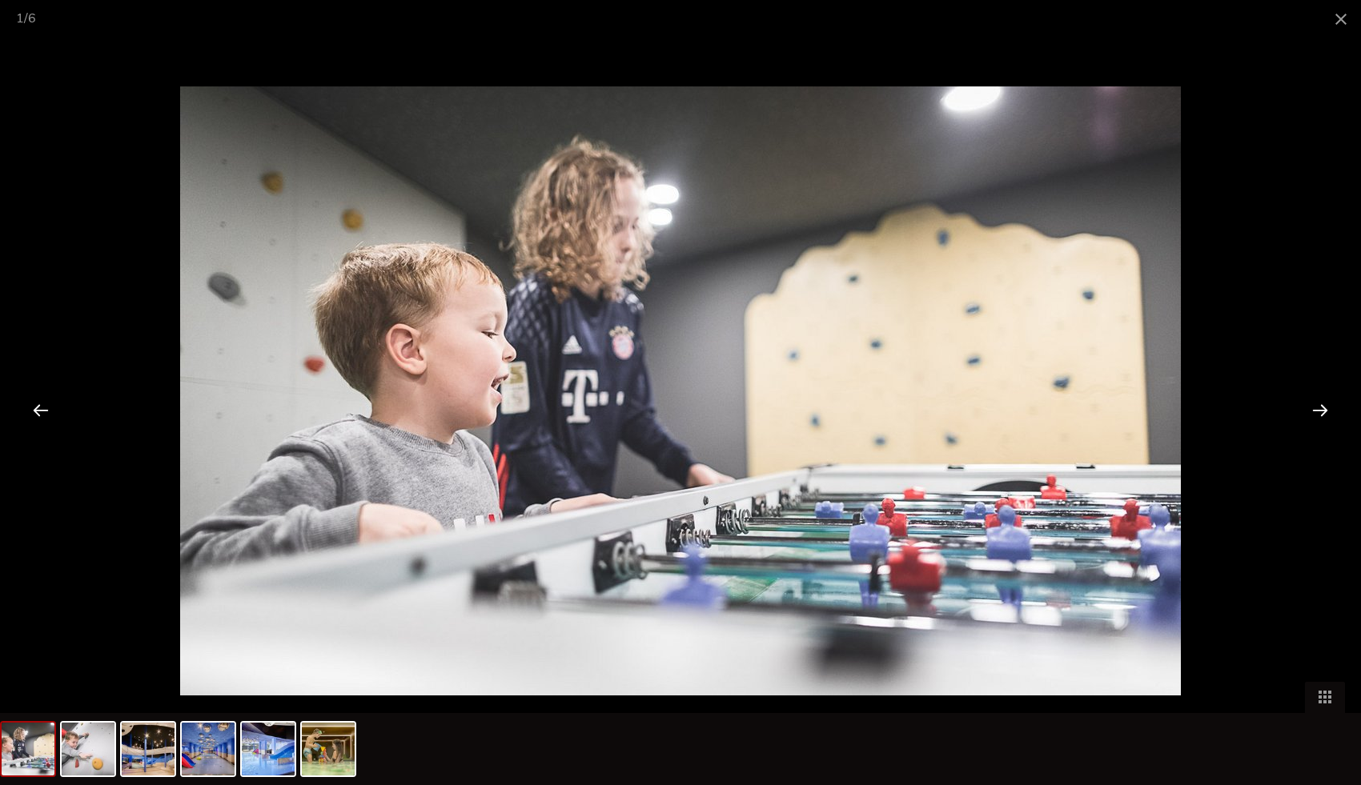
click at [1319, 411] on div at bounding box center [1320, 410] width 50 height 50
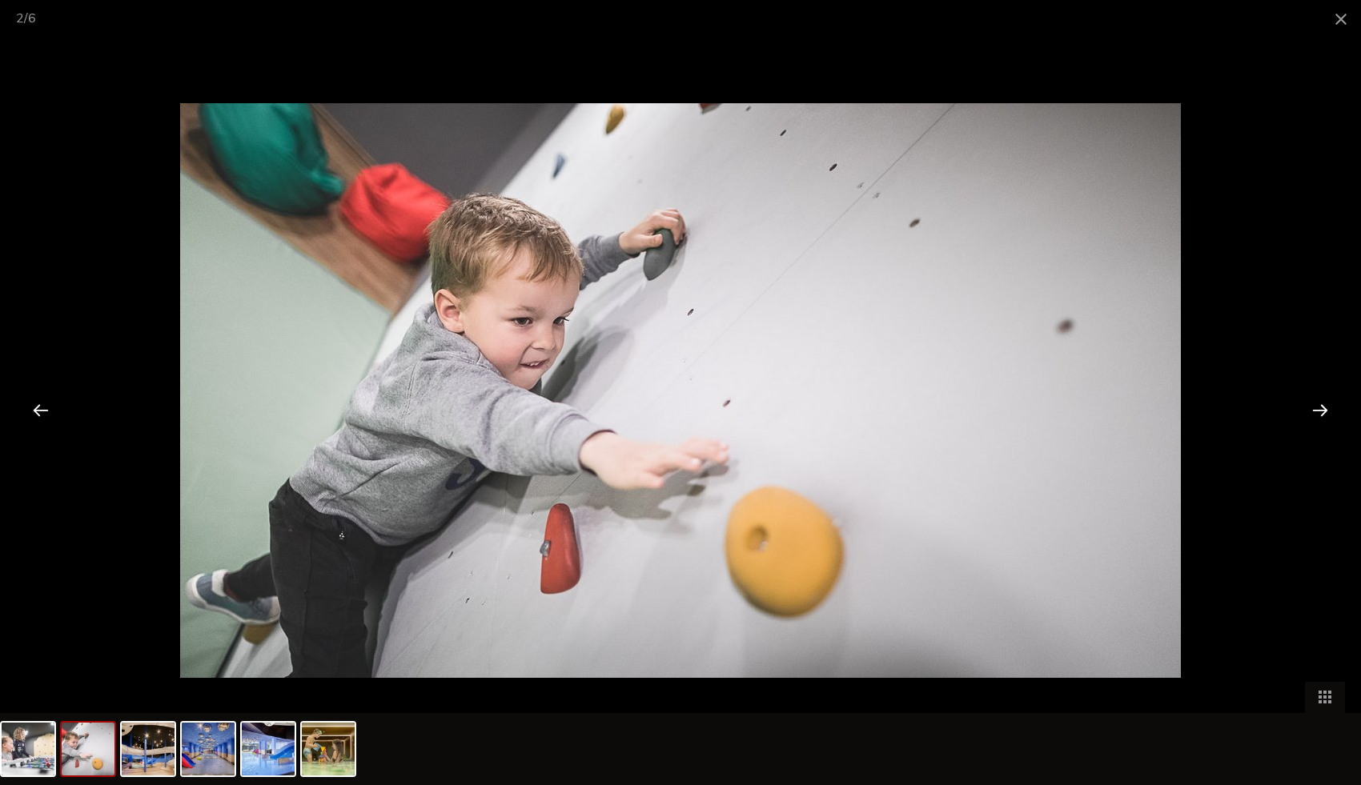
click at [1319, 411] on div at bounding box center [1320, 410] width 50 height 50
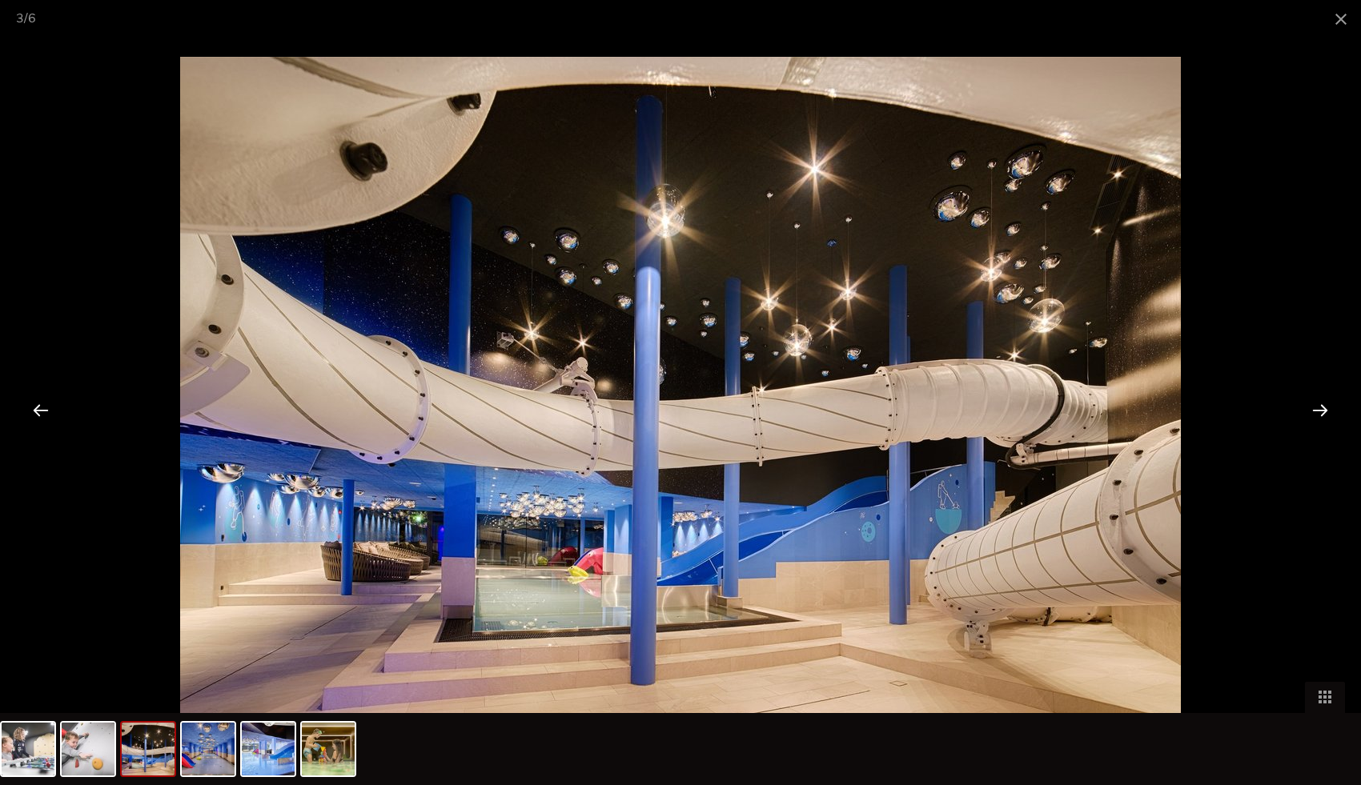
click at [1319, 411] on div at bounding box center [1320, 410] width 50 height 50
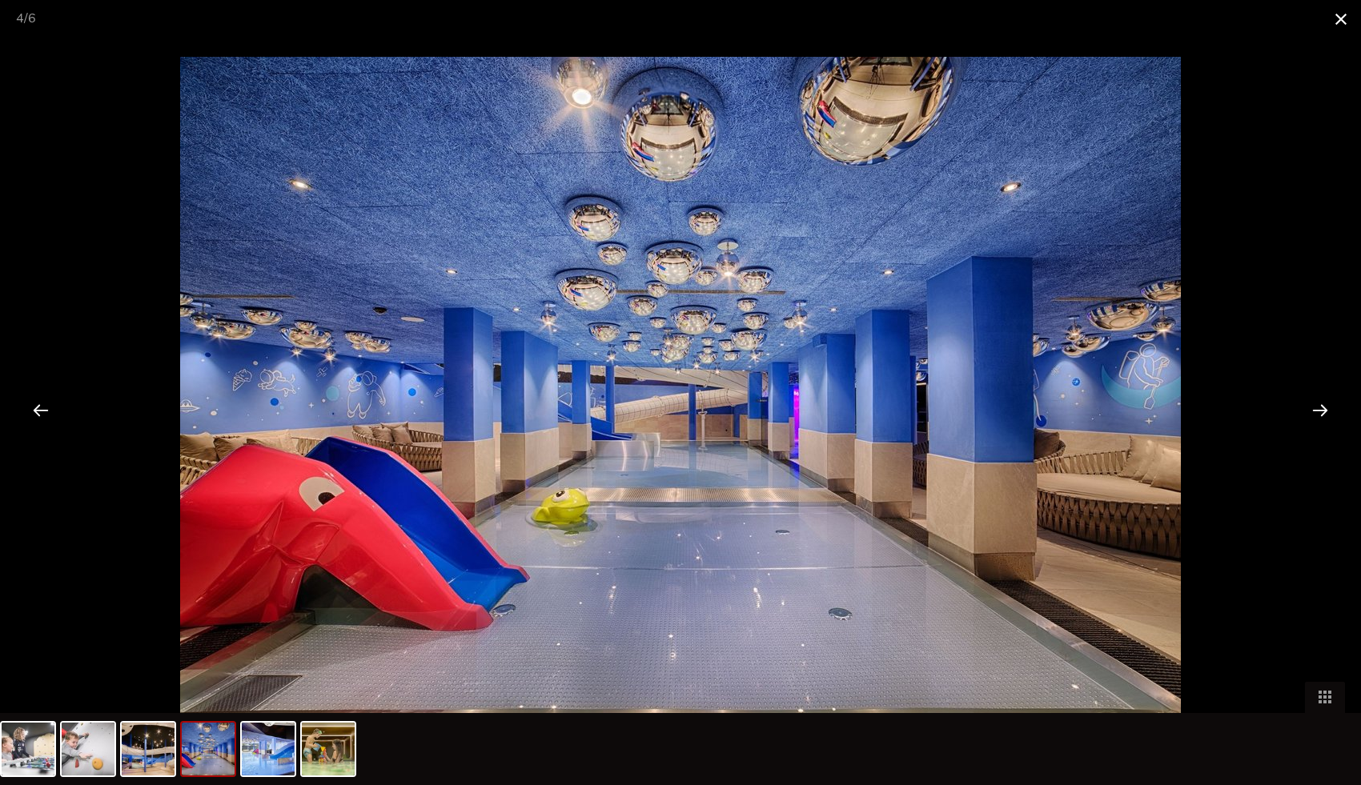
click at [1339, 15] on span at bounding box center [1341, 19] width 40 height 38
